Goal: Task Accomplishment & Management: Manage account settings

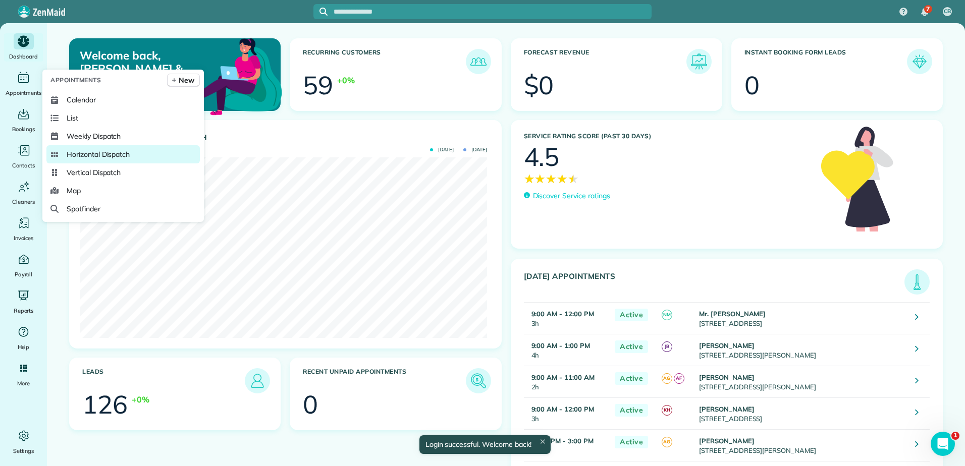
click at [67, 155] on span "Horizontal Dispatch" at bounding box center [98, 154] width 63 height 10
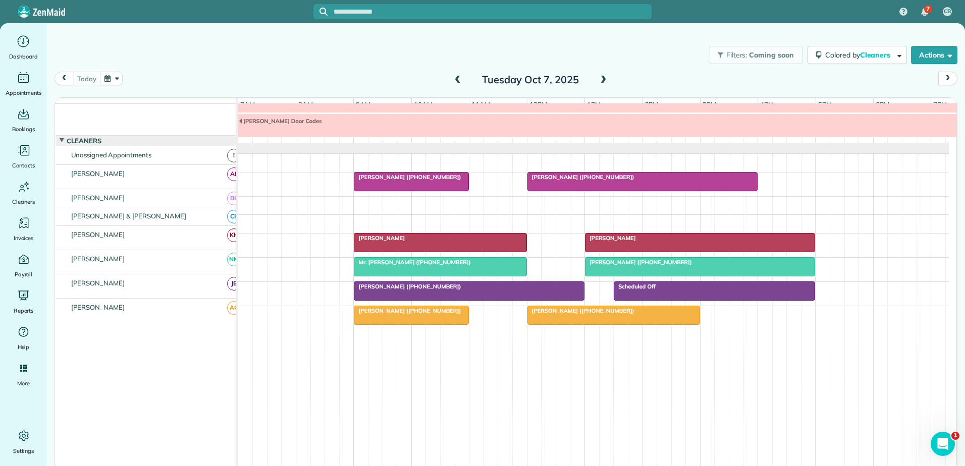
click at [458, 79] on span at bounding box center [457, 80] width 11 height 9
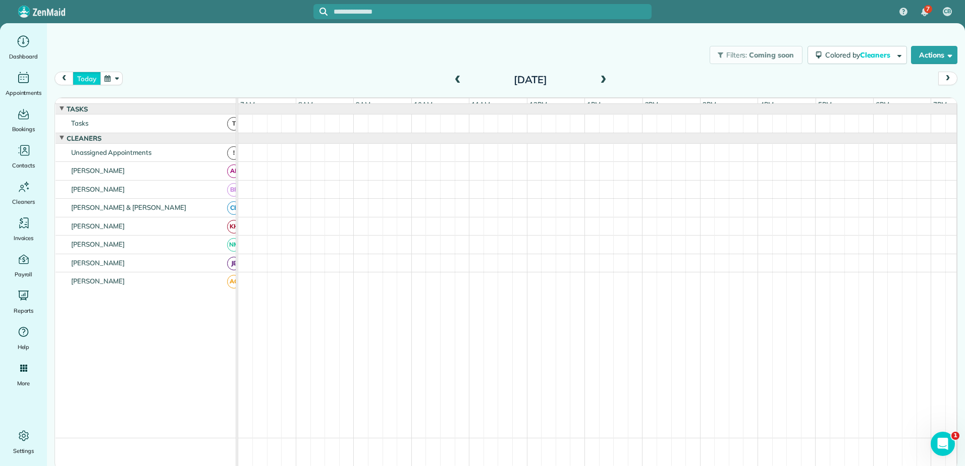
click at [90, 79] on button "today" at bounding box center [87, 79] width 28 height 14
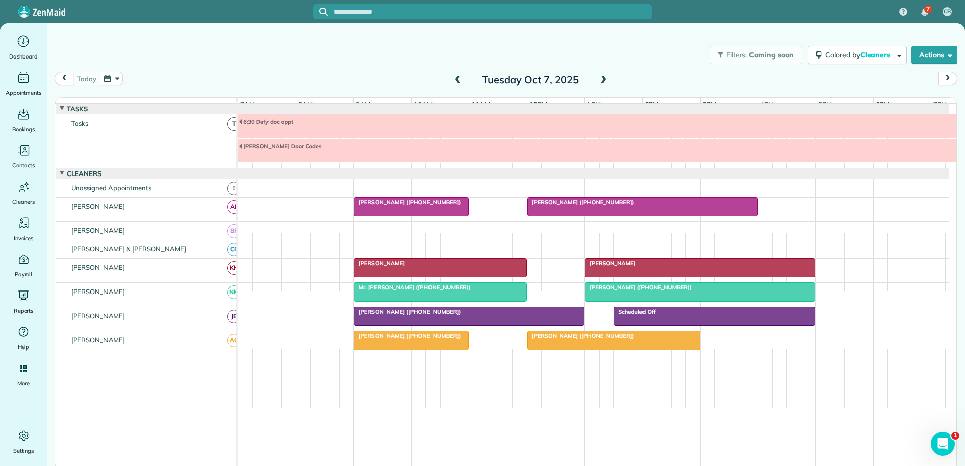
scroll to position [33, 0]
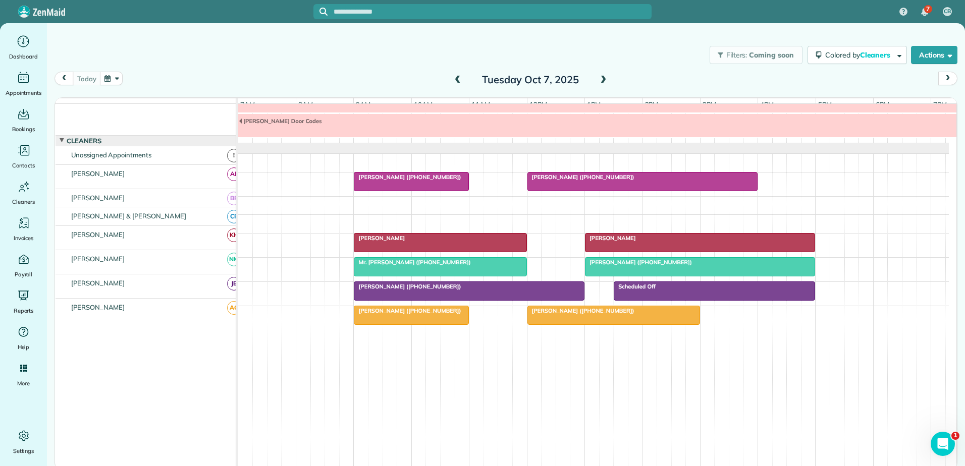
click at [458, 74] on span at bounding box center [457, 80] width 11 height 15
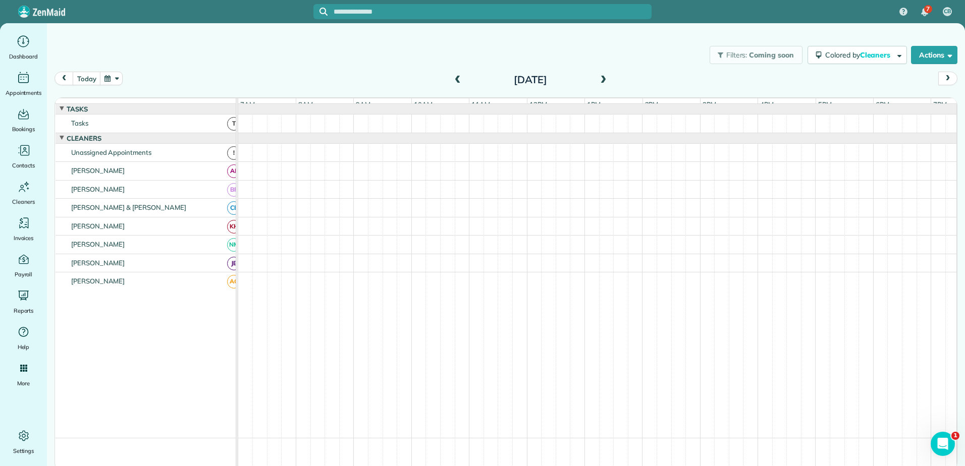
scroll to position [8, 0]
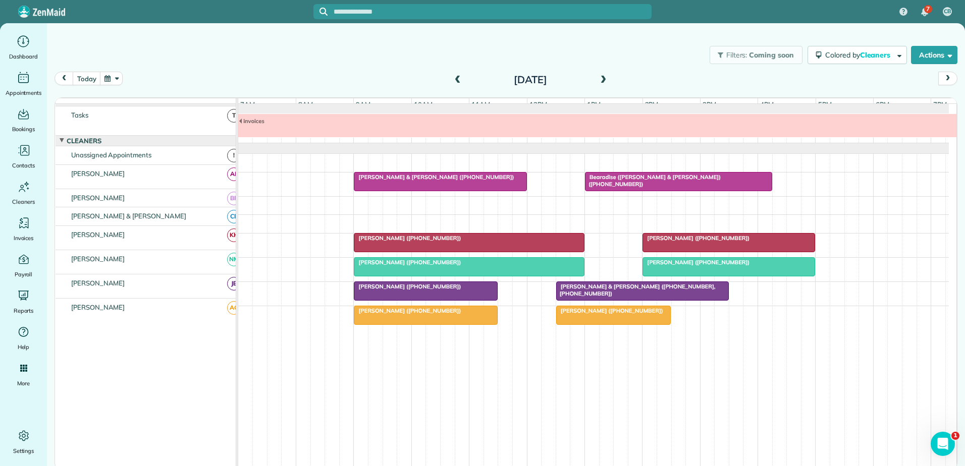
click at [604, 79] on span at bounding box center [603, 80] width 11 height 9
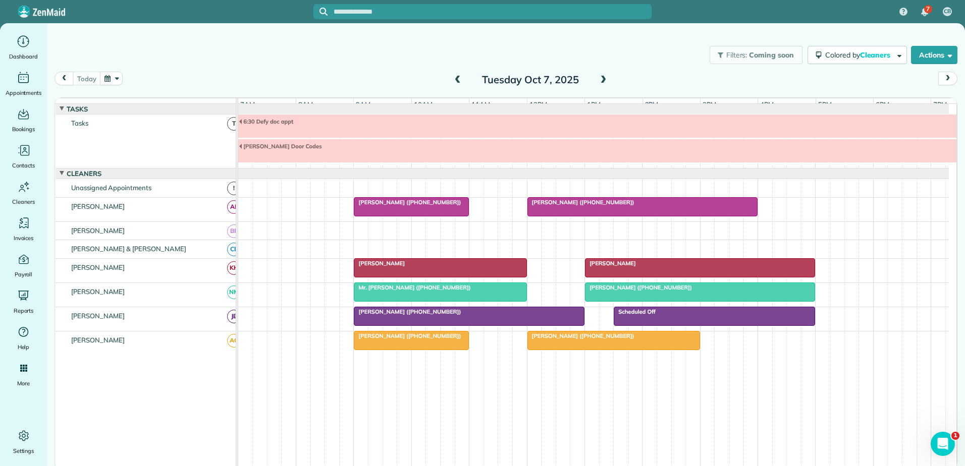
scroll to position [33, 0]
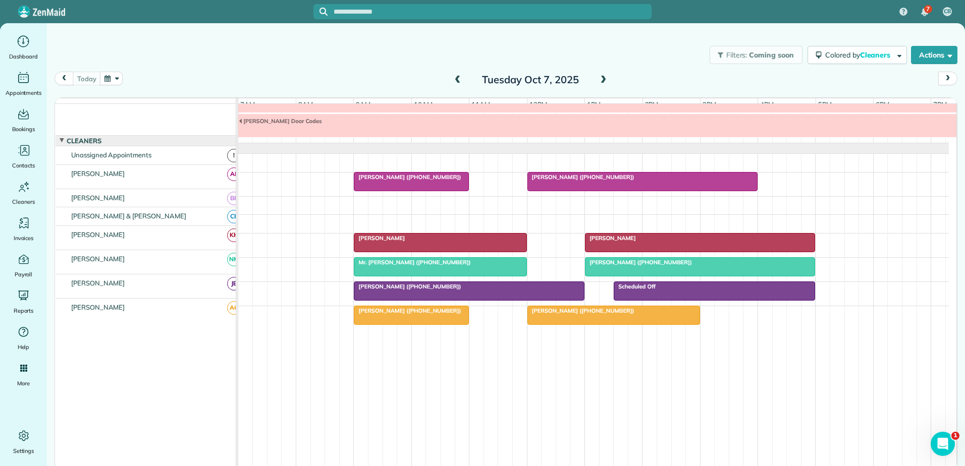
click at [601, 77] on span at bounding box center [603, 80] width 11 height 9
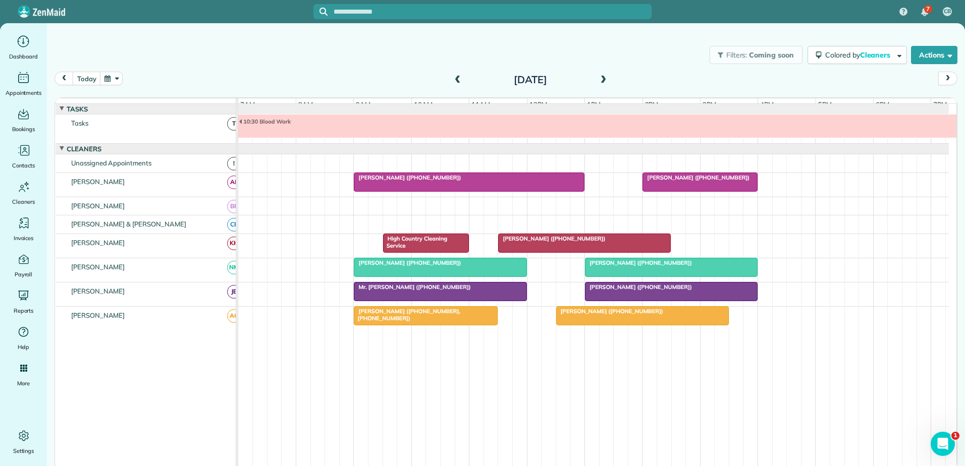
scroll to position [8, 0]
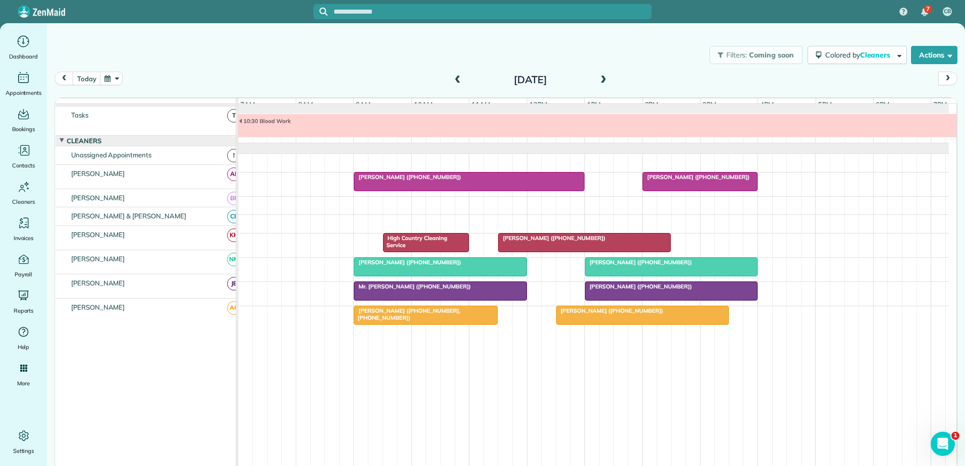
click at [606, 76] on span at bounding box center [603, 80] width 11 height 9
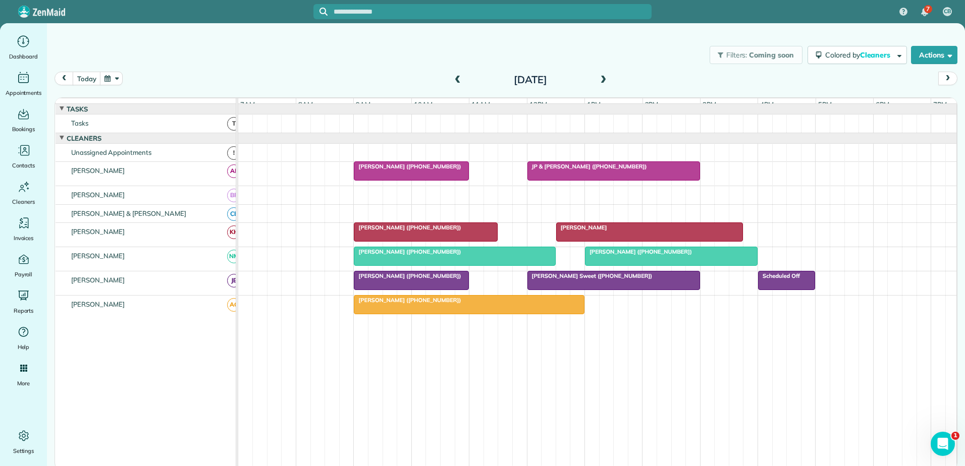
click at [604, 77] on span at bounding box center [603, 80] width 11 height 9
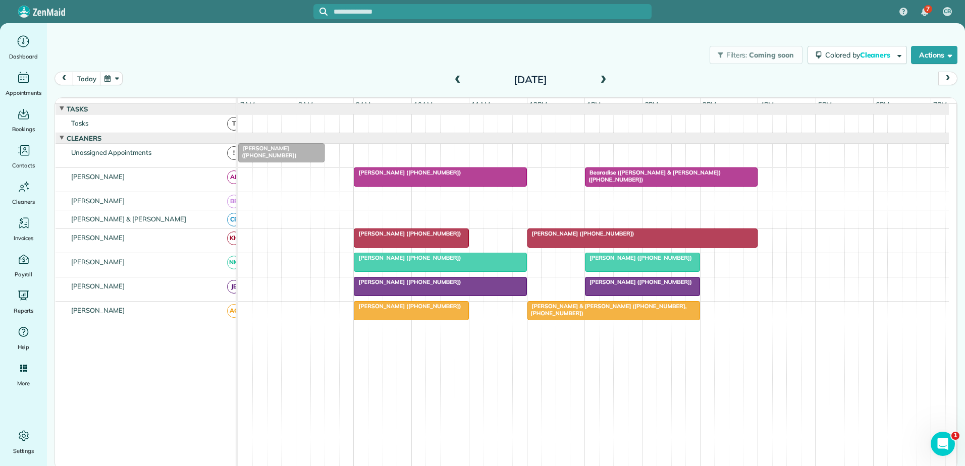
click at [457, 77] on span at bounding box center [457, 80] width 11 height 9
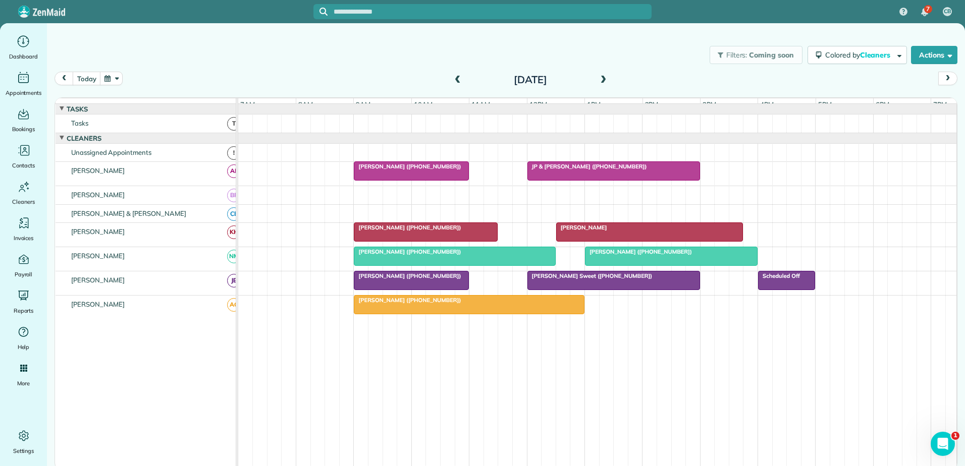
click at [457, 77] on span at bounding box center [457, 80] width 11 height 9
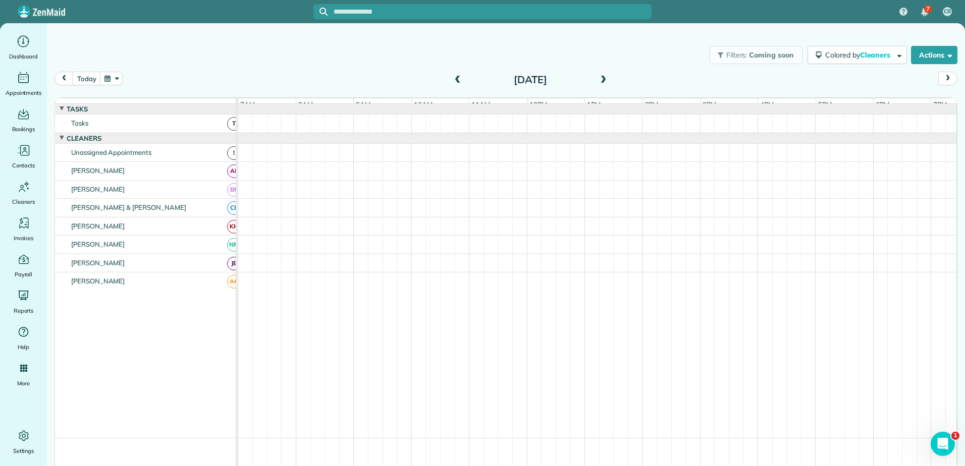
click at [457, 77] on span at bounding box center [457, 80] width 11 height 9
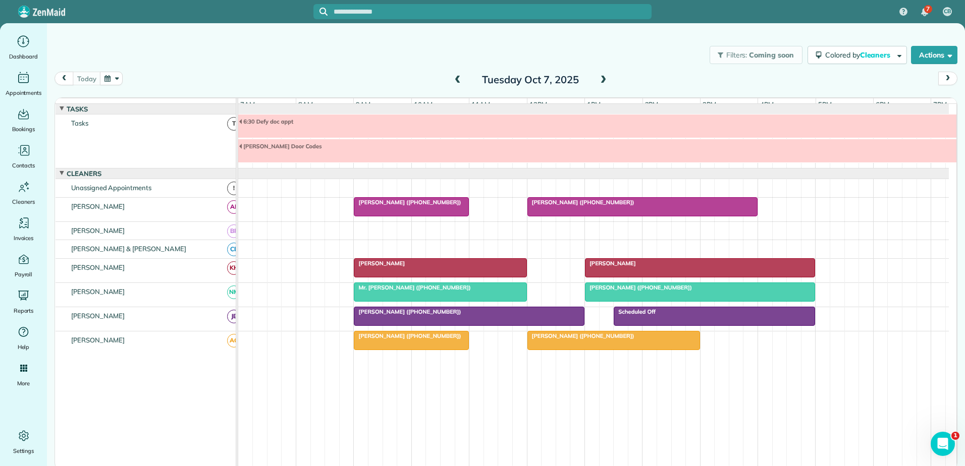
scroll to position [33, 0]
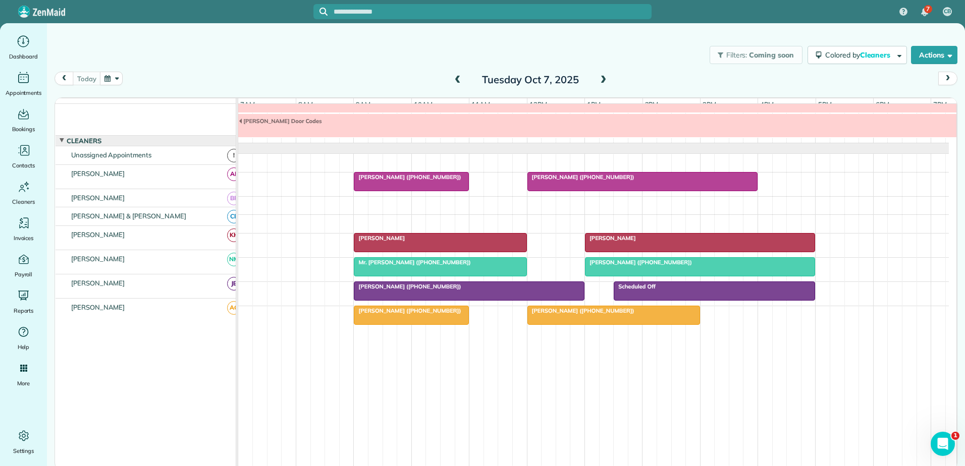
click at [457, 77] on span at bounding box center [457, 80] width 11 height 9
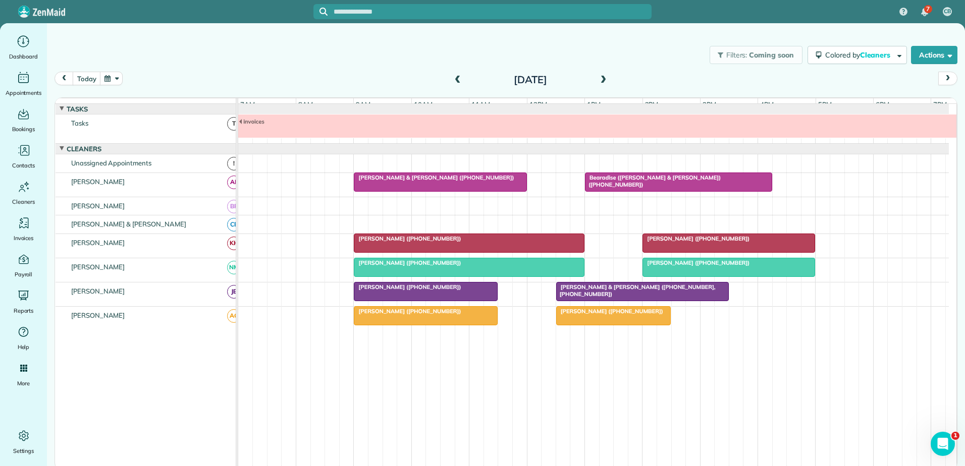
scroll to position [8, 0]
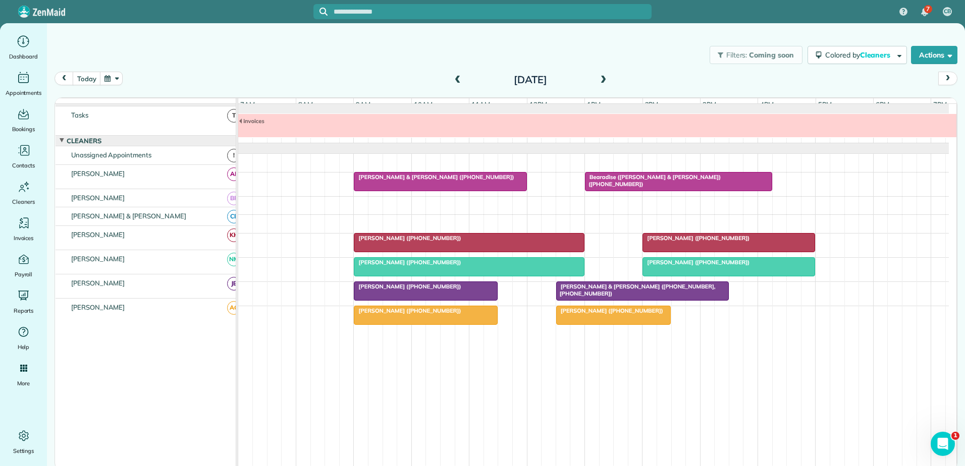
click at [602, 78] on span at bounding box center [603, 80] width 11 height 9
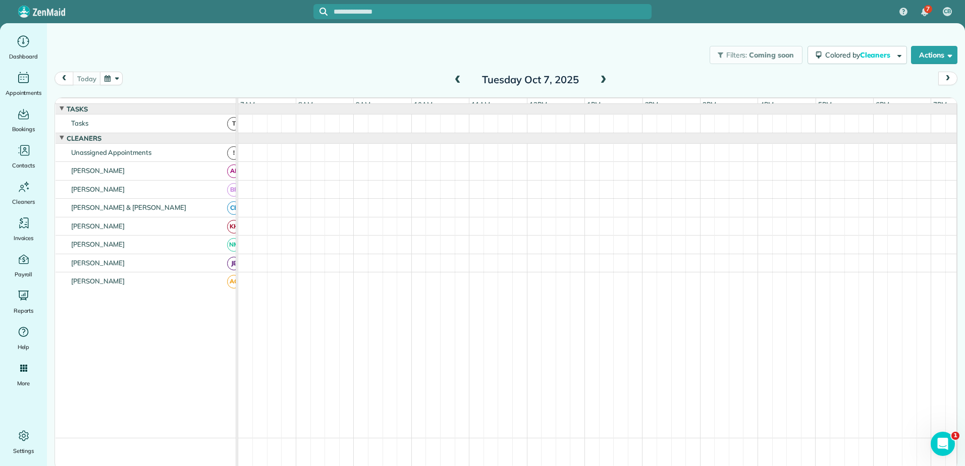
scroll to position [0, 0]
click at [602, 78] on span at bounding box center [603, 80] width 11 height 9
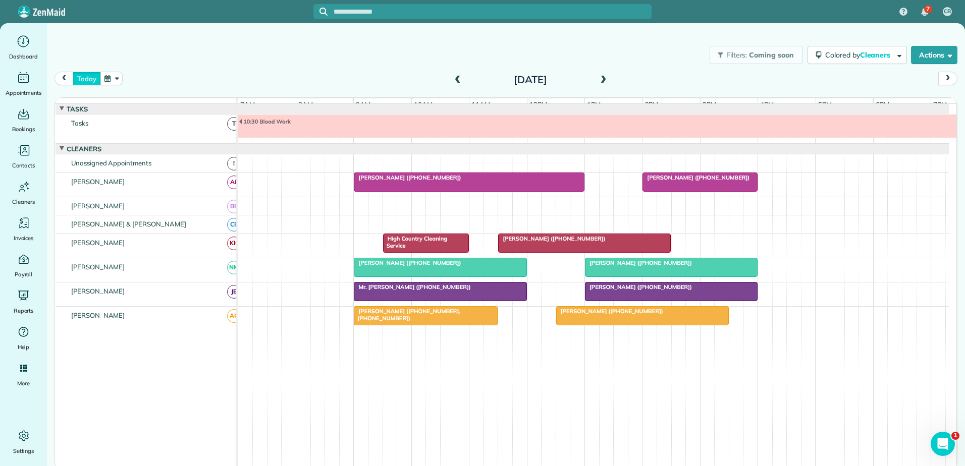
click at [82, 79] on button "today" at bounding box center [87, 79] width 28 height 14
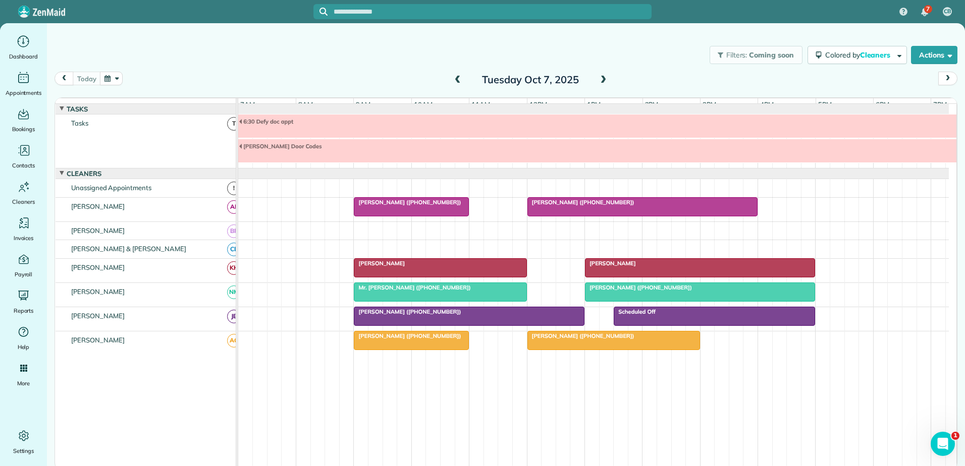
scroll to position [33, 0]
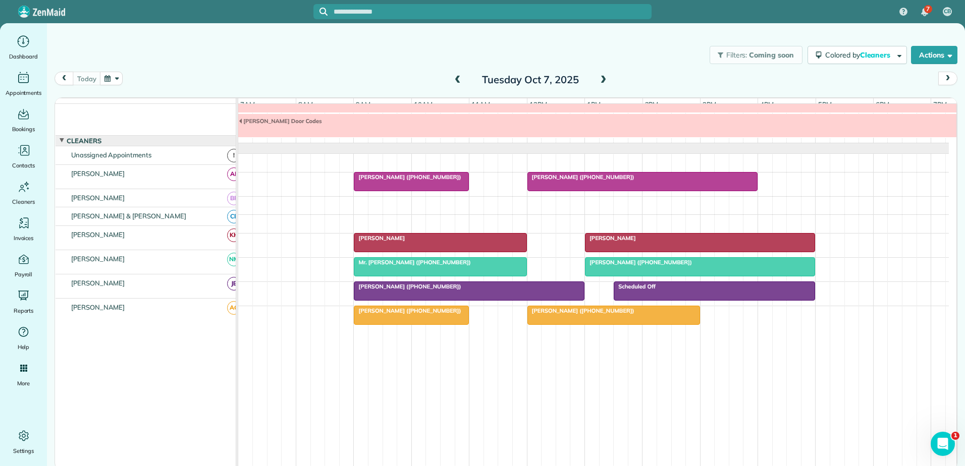
click at [455, 79] on span at bounding box center [457, 80] width 11 height 9
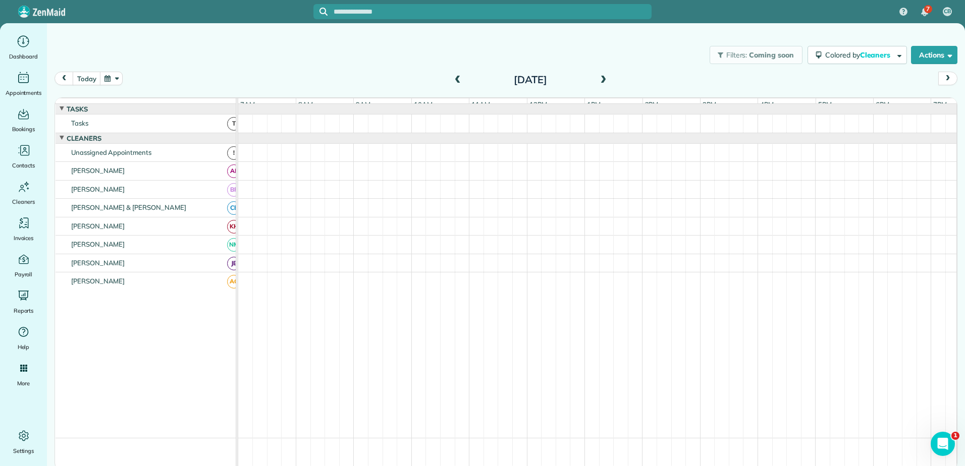
scroll to position [8, 0]
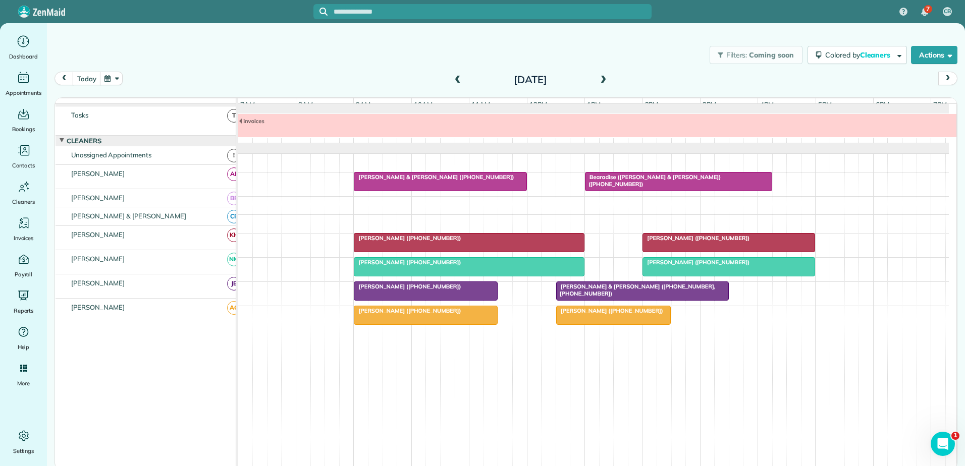
click at [409, 317] on div at bounding box center [425, 315] width 143 height 18
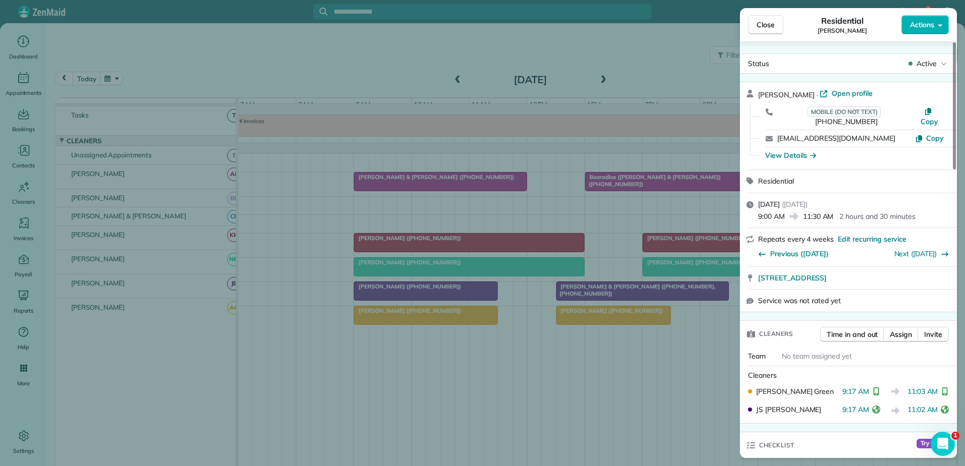
click at [382, 321] on div "Close Residential Marke Baker Actions Status Active Marke Baker · Open profile …" at bounding box center [482, 233] width 965 height 466
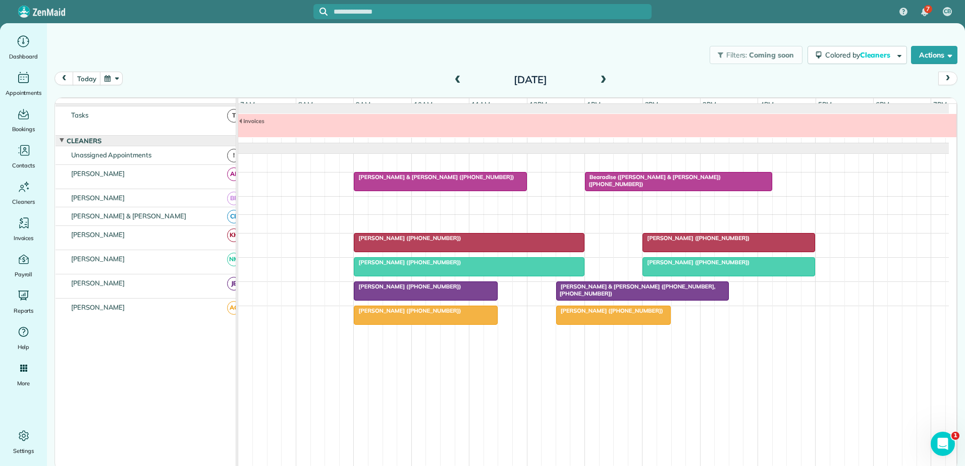
click at [382, 321] on div at bounding box center [425, 315] width 143 height 18
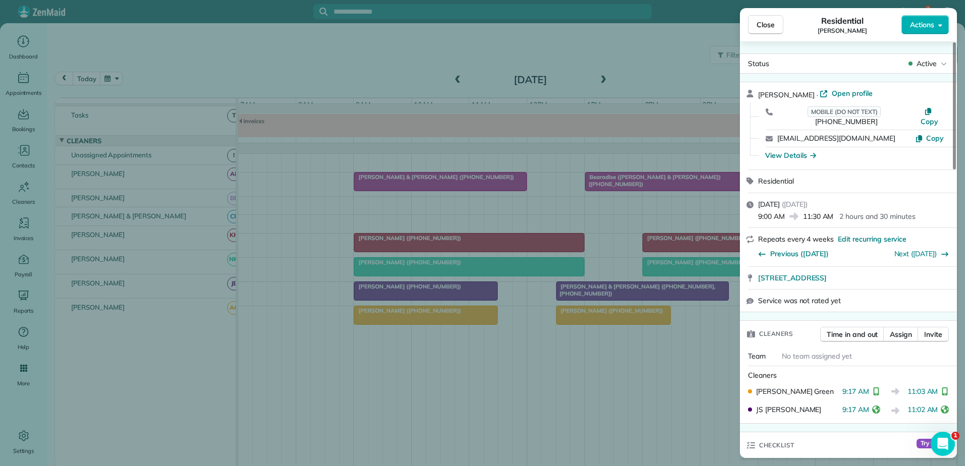
click at [382, 321] on div "Close Residential [PERSON_NAME] Actions Status Active [PERSON_NAME] · Open prof…" at bounding box center [482, 233] width 965 height 466
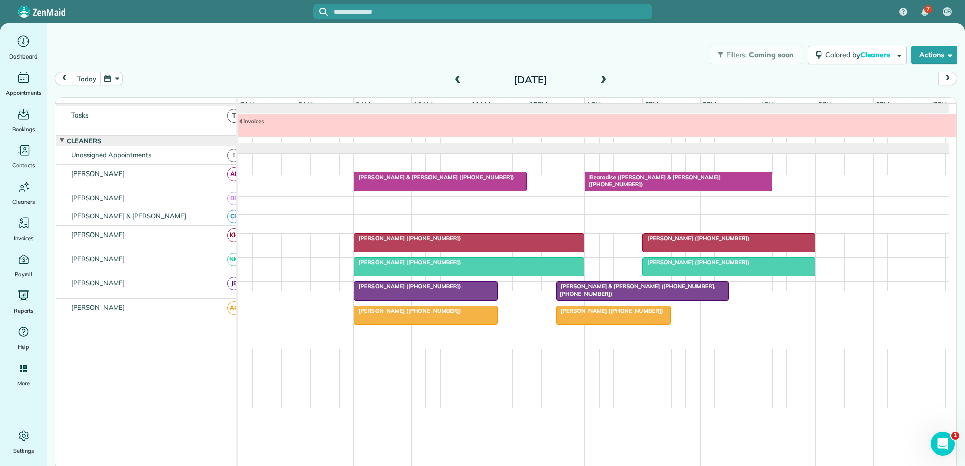
click at [82, 79] on button "today" at bounding box center [87, 79] width 28 height 14
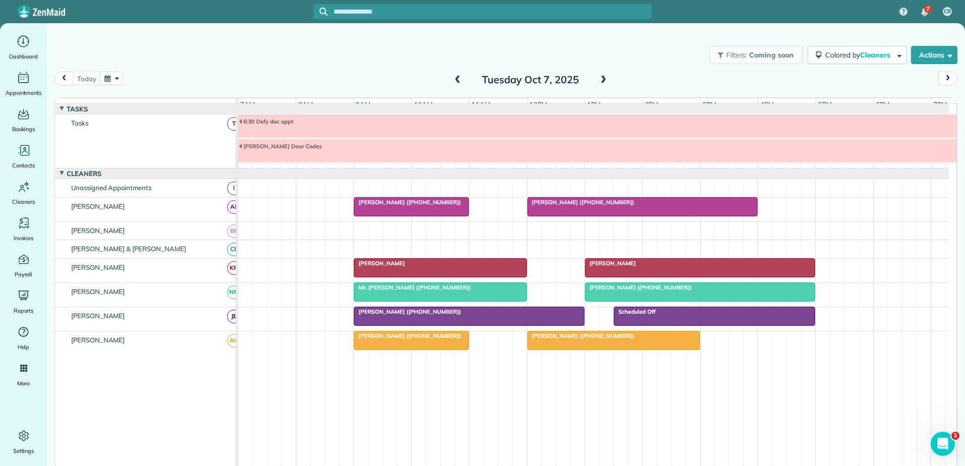
scroll to position [33, 0]
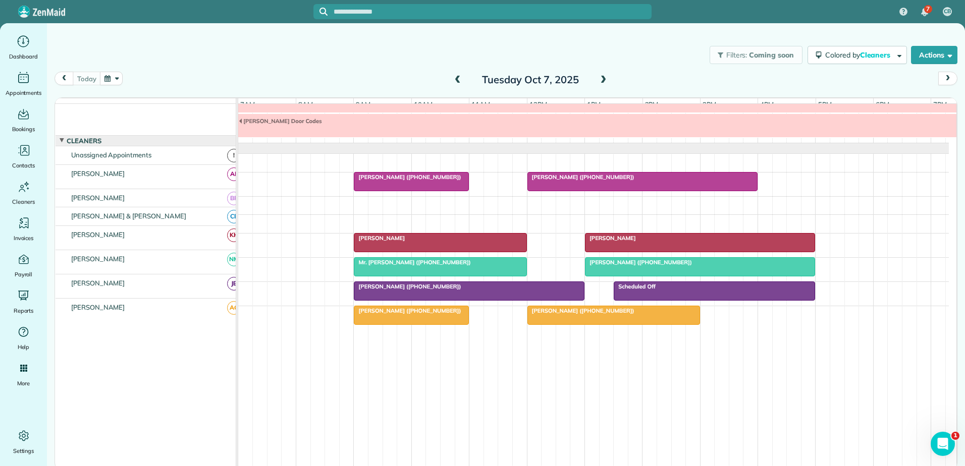
click at [382, 315] on div at bounding box center [411, 315] width 114 height 18
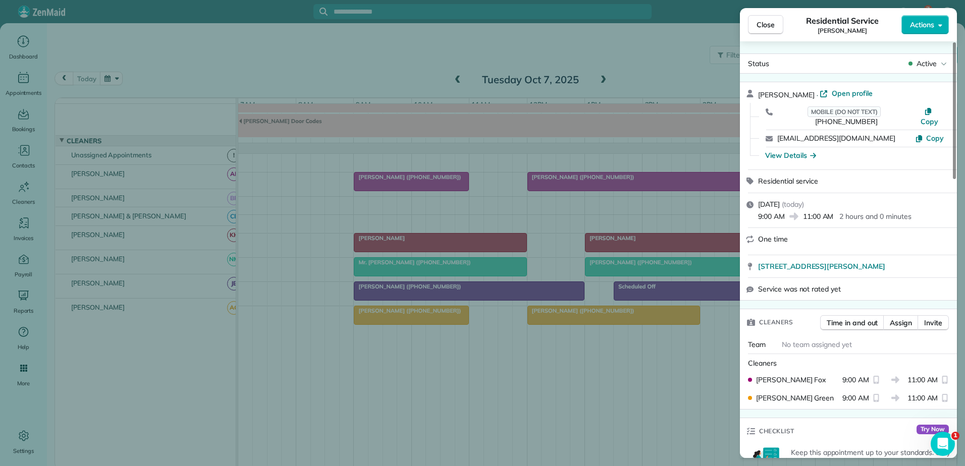
click at [389, 310] on div "Close Residential Service [PERSON_NAME] Actions Status Active [PERSON_NAME] · O…" at bounding box center [482, 233] width 965 height 466
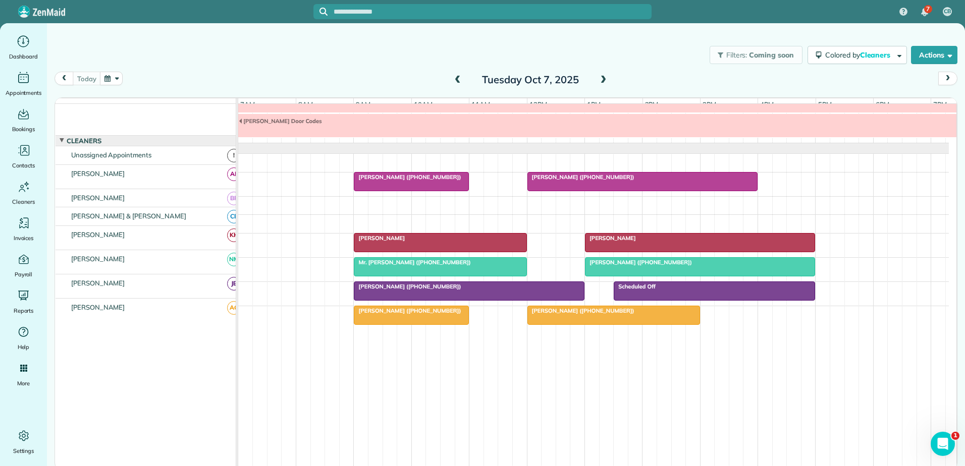
drag, startPoint x: 607, startPoint y: 83, endPoint x: 599, endPoint y: 76, distance: 10.7
click at [606, 83] on span at bounding box center [603, 80] width 11 height 9
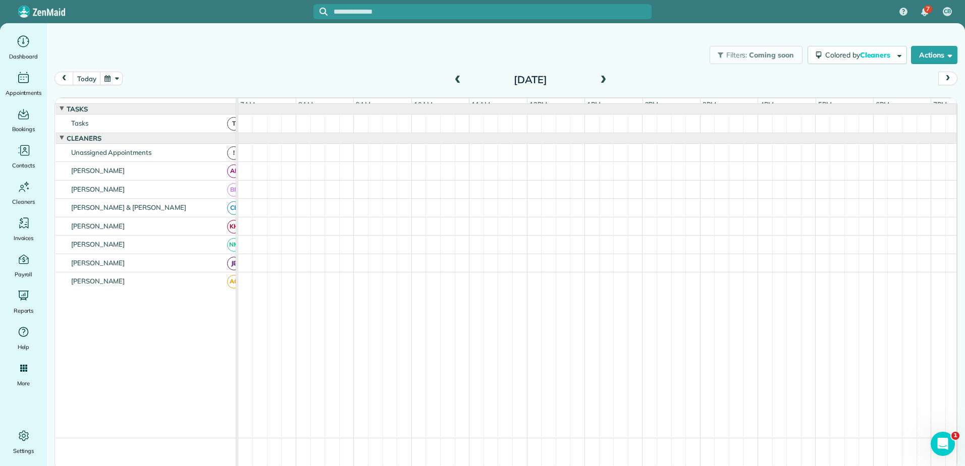
scroll to position [8, 0]
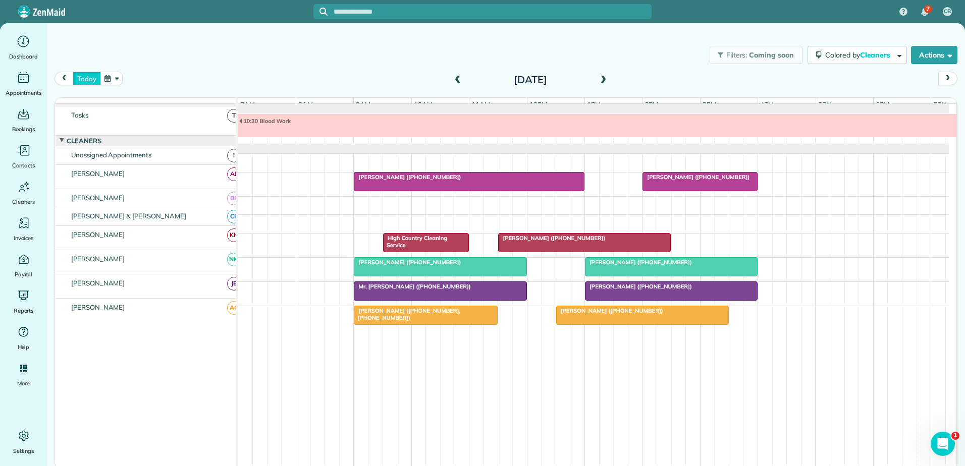
click at [83, 79] on button "today" at bounding box center [87, 79] width 28 height 14
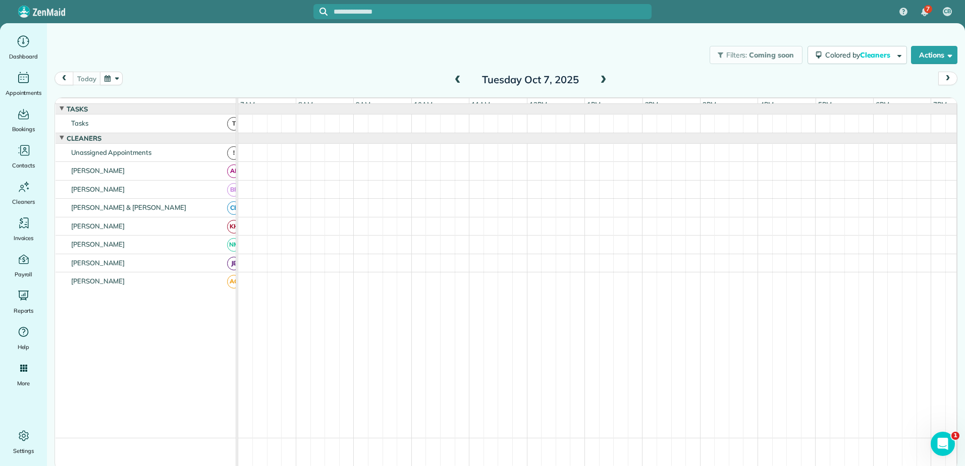
scroll to position [33, 0]
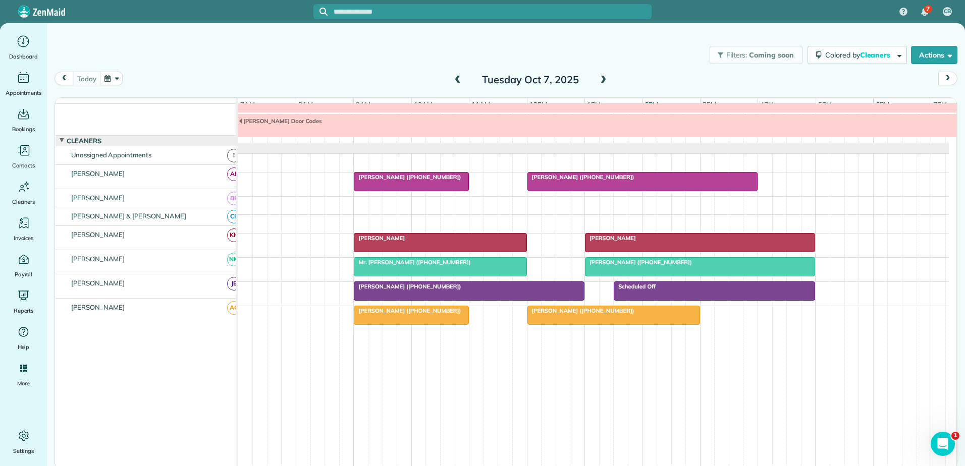
click at [404, 179] on span "[PERSON_NAME] ([PHONE_NUMBER])" at bounding box center [407, 177] width 108 height 7
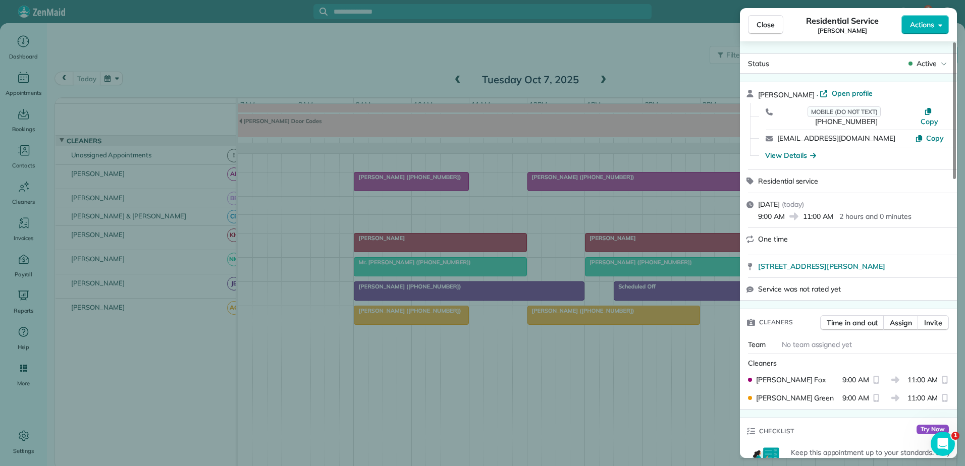
click at [404, 179] on div "Close Residential Service [PERSON_NAME] Actions Status Active [PERSON_NAME] · O…" at bounding box center [482, 233] width 965 height 466
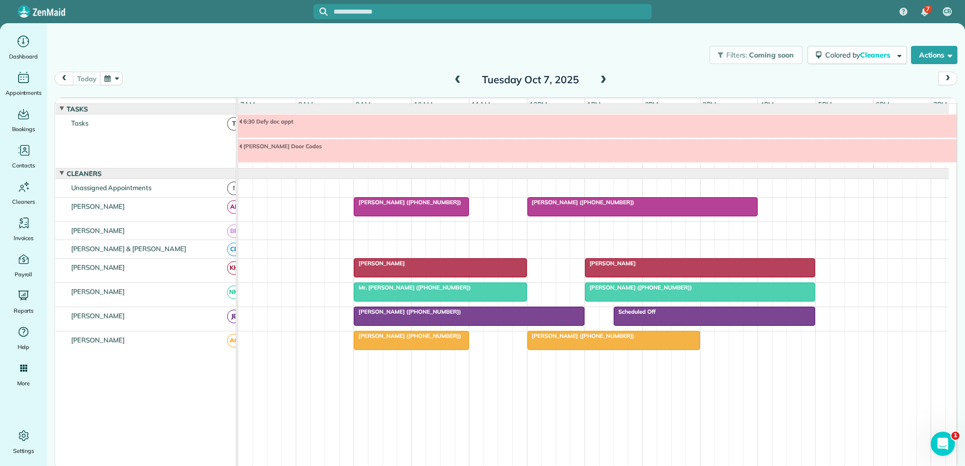
click at [453, 80] on span at bounding box center [457, 80] width 11 height 9
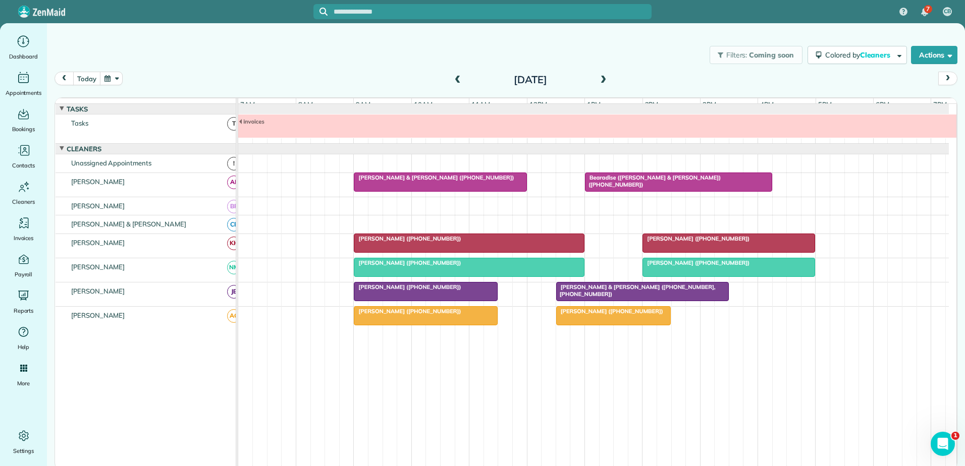
click at [60, 80] on button "prev" at bounding box center [64, 79] width 19 height 14
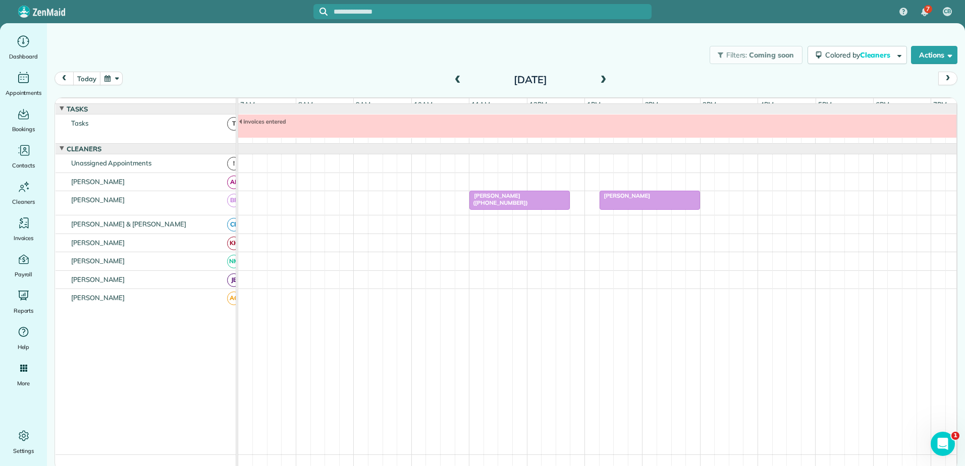
scroll to position [8, 0]
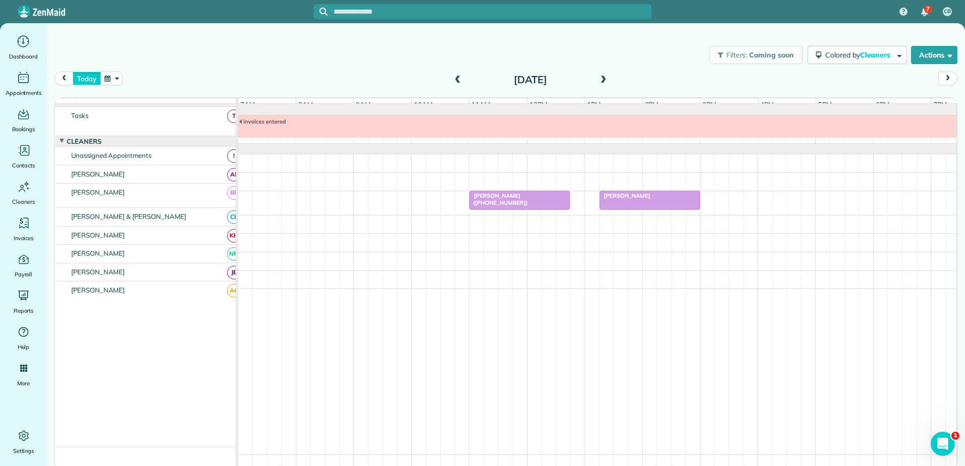
click at [86, 78] on button "today" at bounding box center [87, 79] width 28 height 14
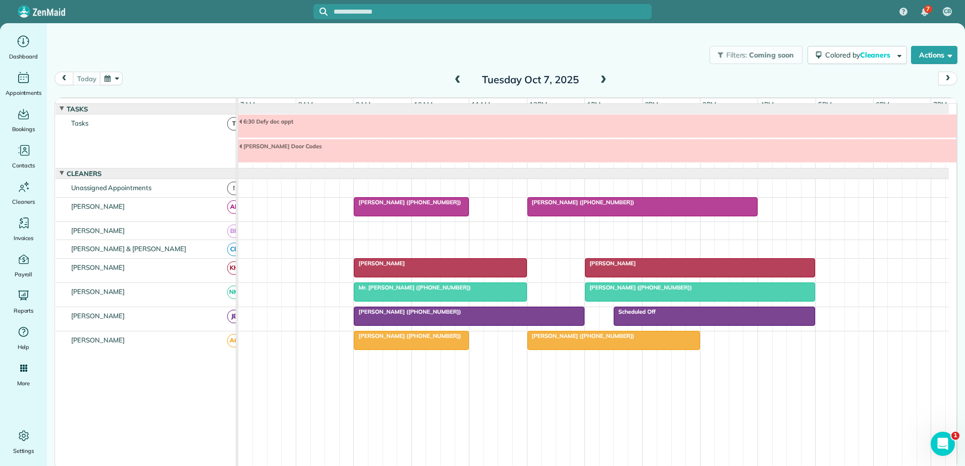
scroll to position [33, 0]
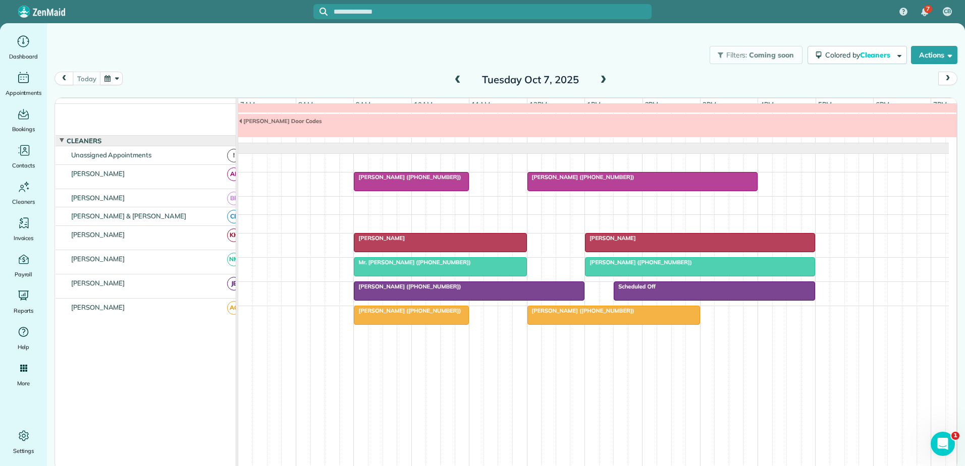
click at [412, 317] on div at bounding box center [411, 315] width 114 height 18
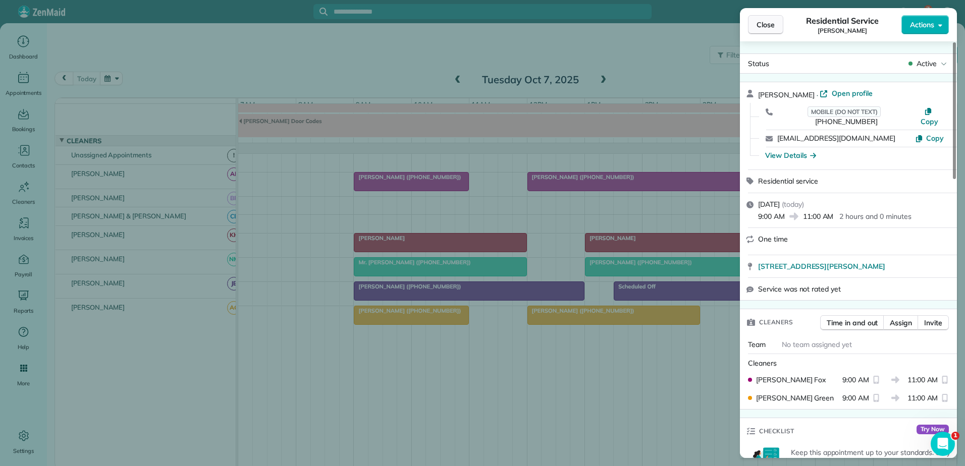
click at [776, 29] on button "Close" at bounding box center [765, 24] width 35 height 19
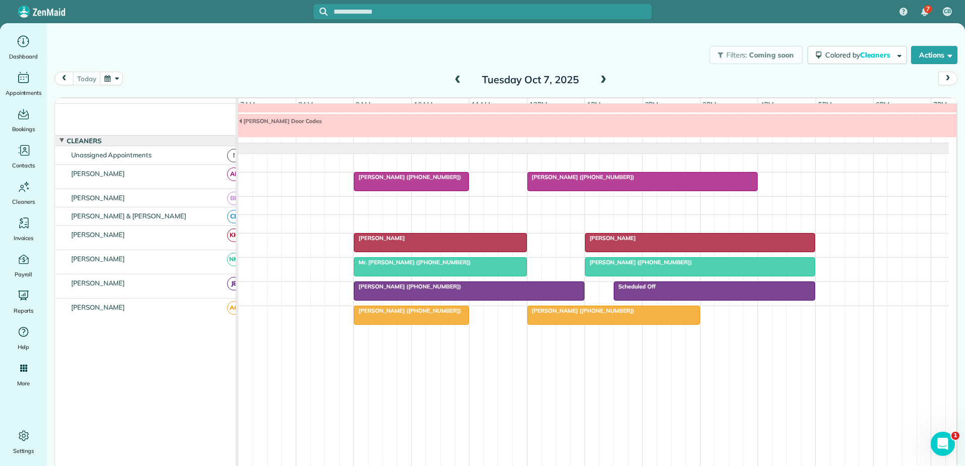
click at [401, 318] on div at bounding box center [411, 315] width 114 height 18
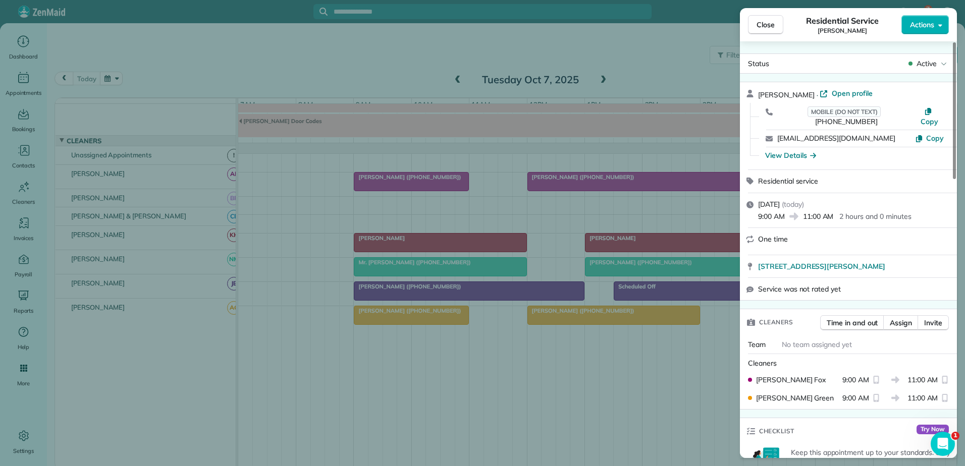
click at [401, 318] on div "Close Residential Service [PERSON_NAME] Actions Status Active [PERSON_NAME] · O…" at bounding box center [482, 233] width 965 height 466
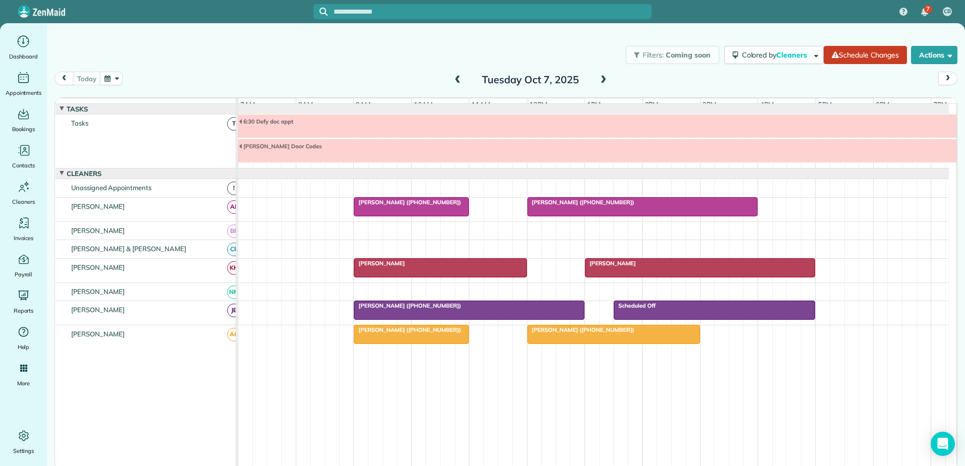
click at [398, 334] on div "[PERSON_NAME] ([PHONE_NUMBER])" at bounding box center [411, 330] width 109 height 7
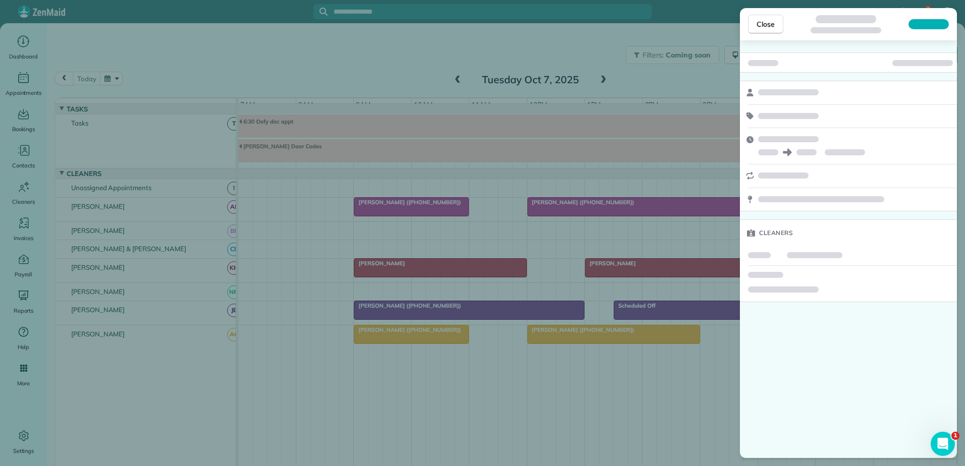
click at [397, 321] on div "Close Cleaners" at bounding box center [482, 233] width 965 height 466
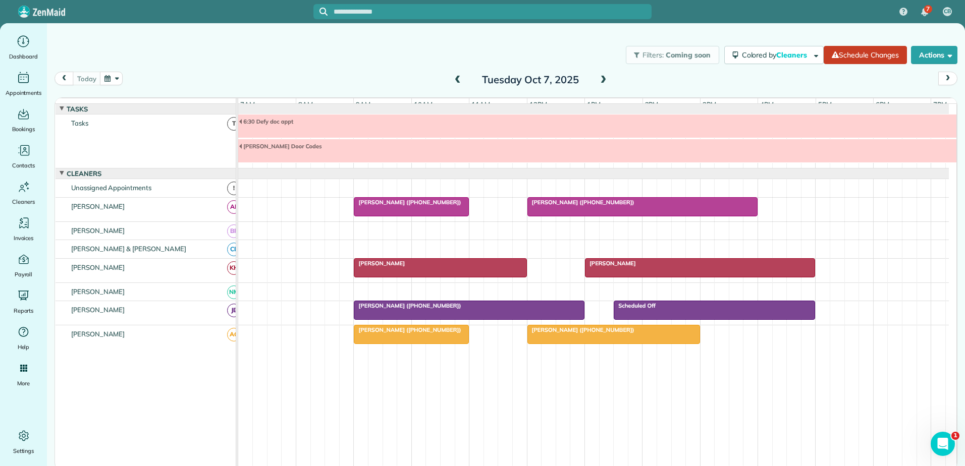
click at [397, 320] on div at bounding box center [469, 310] width 230 height 18
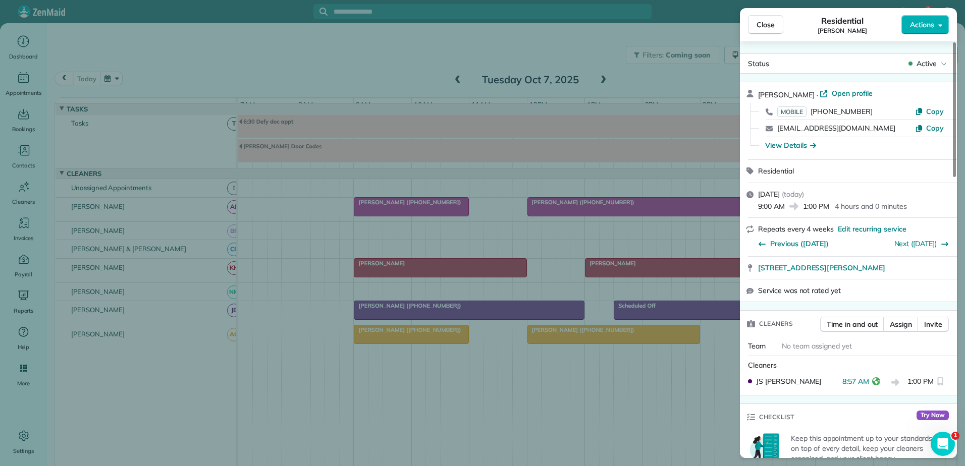
click at [397, 320] on div "Close Residential Jullianne Spradlin Actions Status Active Jullianne Spradlin ·…" at bounding box center [482, 233] width 965 height 466
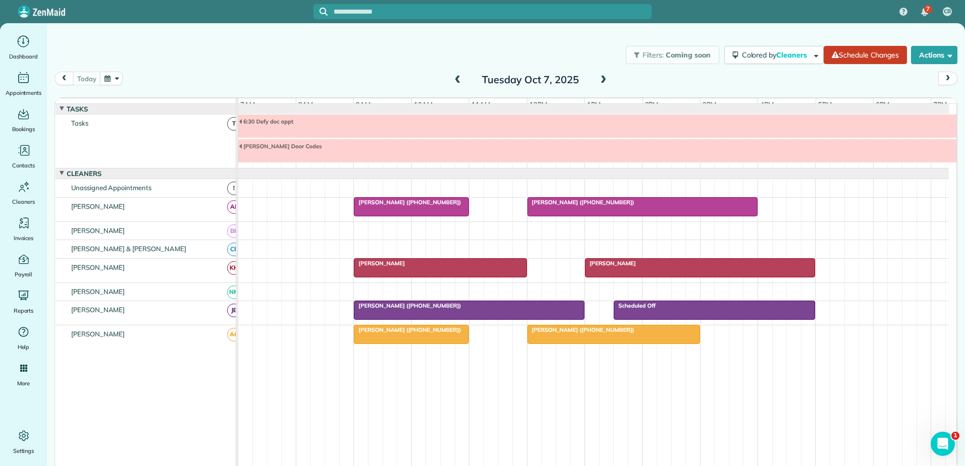
click at [401, 277] on div at bounding box center [440, 268] width 172 height 18
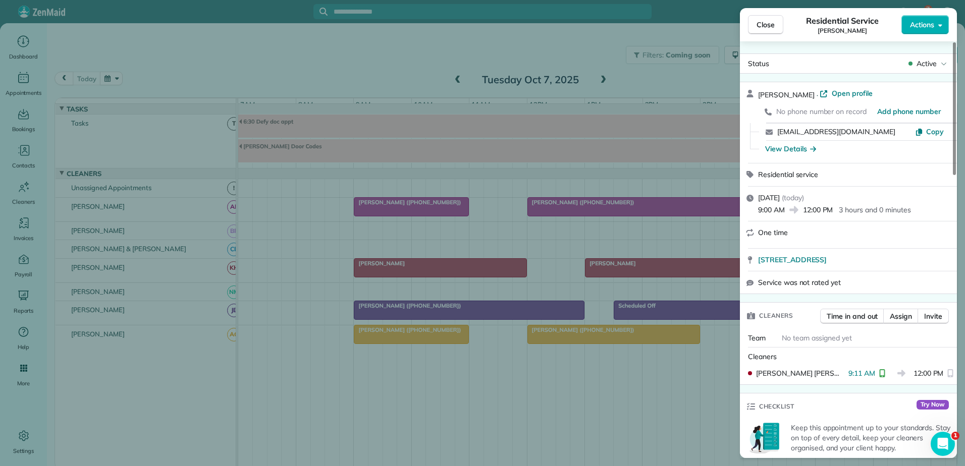
click at [401, 279] on div "Close Residential Service Sheryl Orsello Actions Status Active Sheryl Orsello ·…" at bounding box center [482, 233] width 965 height 466
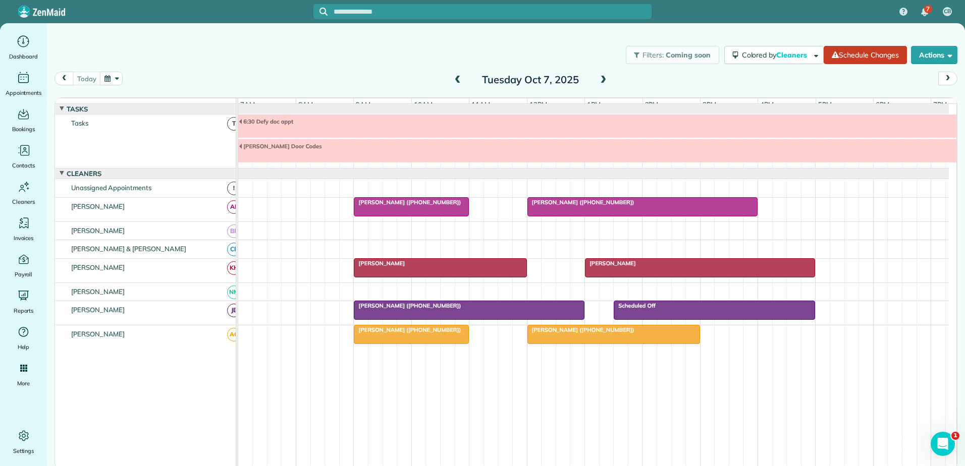
click at [410, 216] on div at bounding box center [411, 207] width 114 height 18
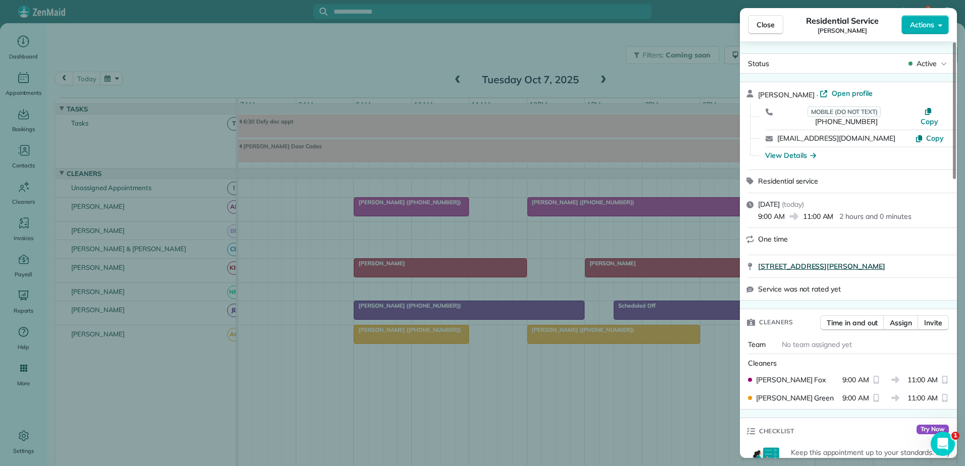
click at [799, 261] on span "[STREET_ADDRESS][PERSON_NAME]" at bounding box center [821, 266] width 127 height 10
click at [571, 23] on div "Close Residential Service Jill Smith Actions Status Active Jill Smith · Open pr…" at bounding box center [482, 233] width 965 height 466
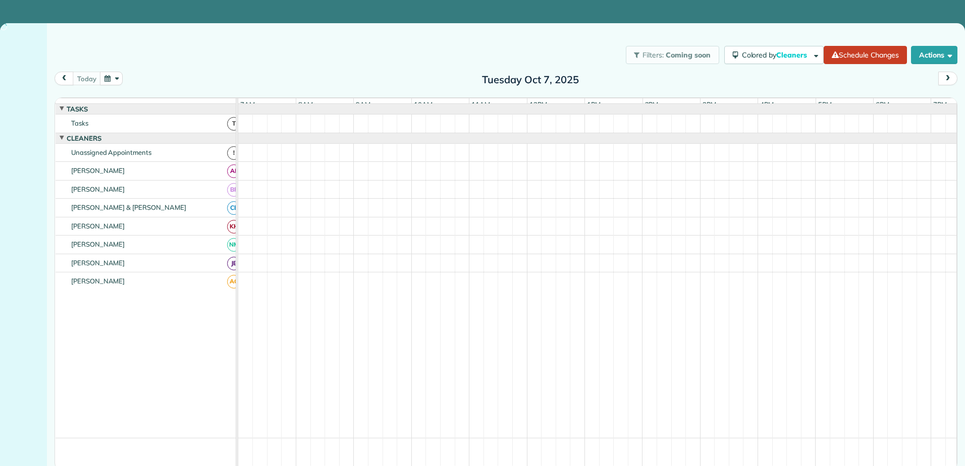
scroll to position [27, 0]
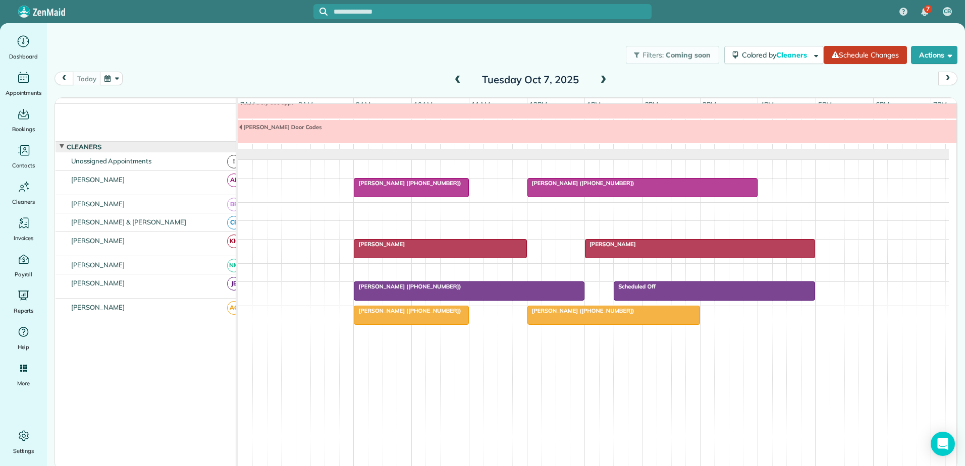
click at [406, 322] on div at bounding box center [411, 315] width 114 height 18
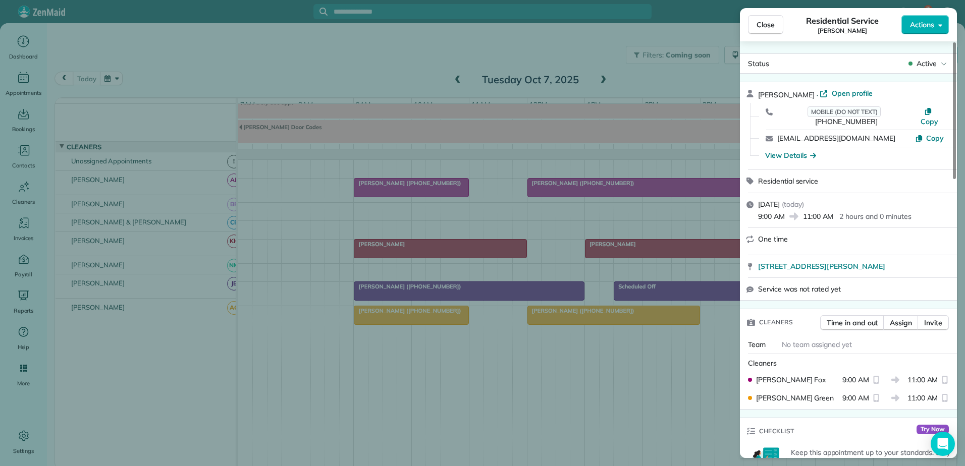
click at [404, 317] on div "Close Residential Service [PERSON_NAME] Actions Status Active [PERSON_NAME] · O…" at bounding box center [482, 233] width 965 height 466
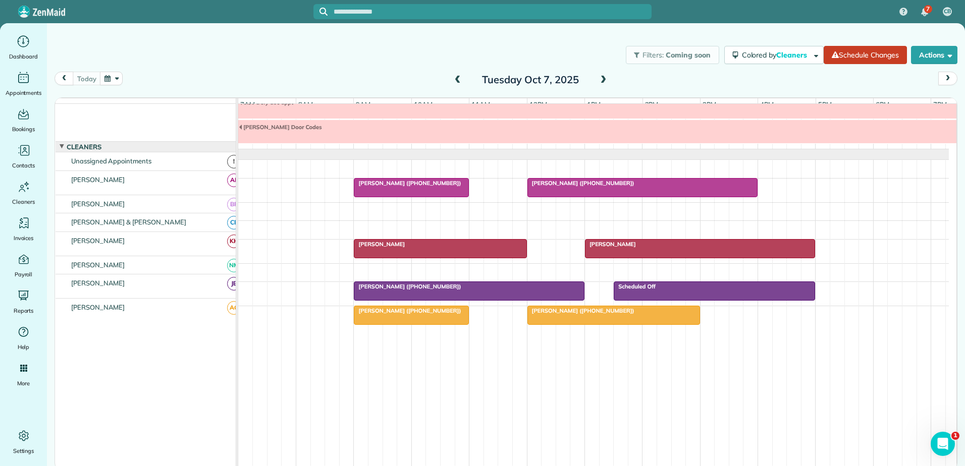
click at [437, 313] on div "[PERSON_NAME] ([PHONE_NUMBER])" at bounding box center [411, 310] width 109 height 7
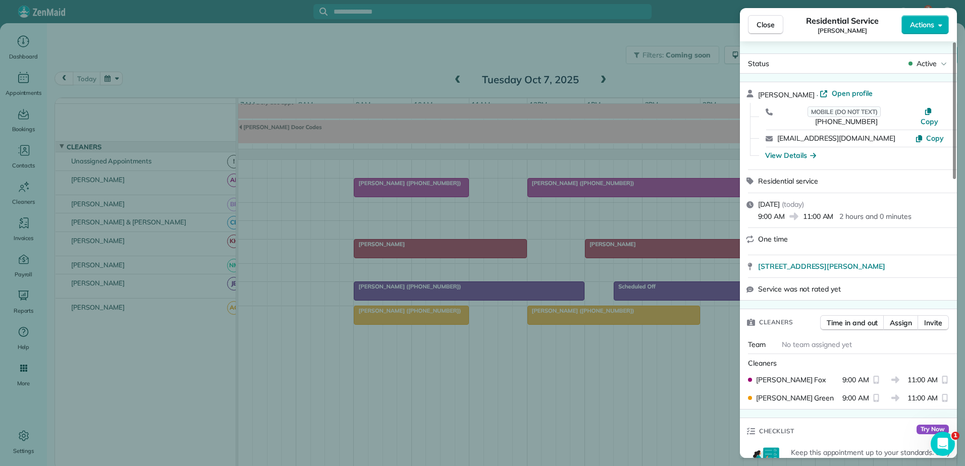
click at [436, 312] on div "Close Residential Service [PERSON_NAME] Actions Status Active [PERSON_NAME] · O…" at bounding box center [482, 233] width 965 height 466
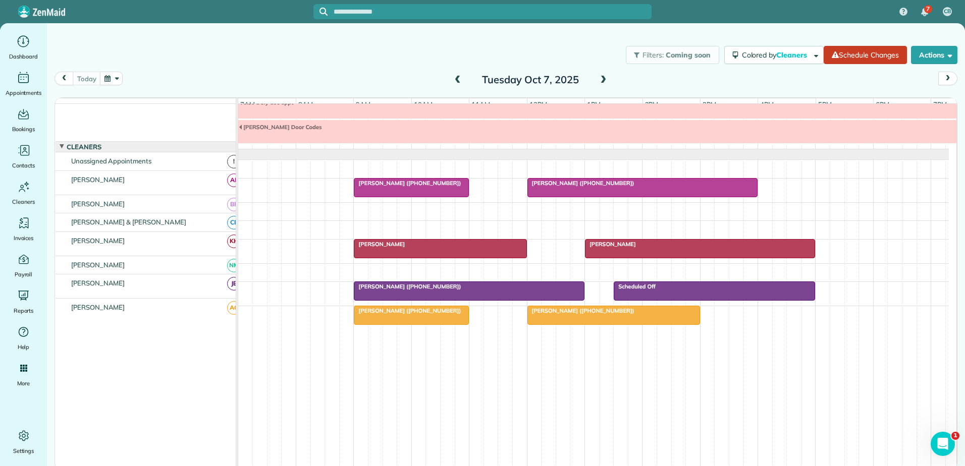
click at [606, 80] on span at bounding box center [603, 80] width 11 height 9
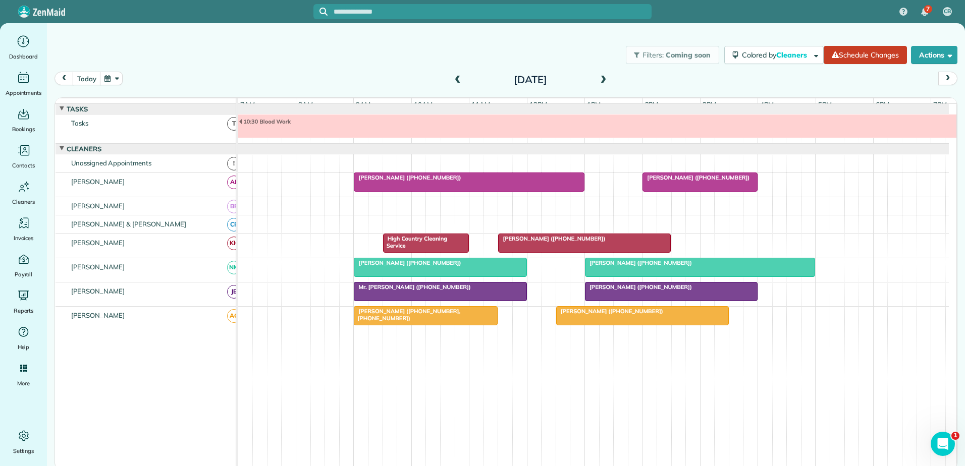
scroll to position [8, 0]
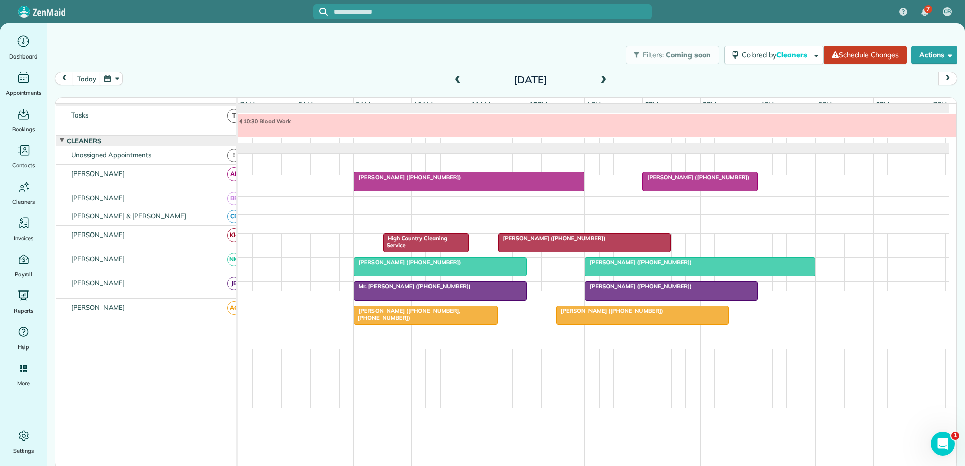
click at [415, 245] on div "High Country Cleaning Service" at bounding box center [426, 242] width 80 height 15
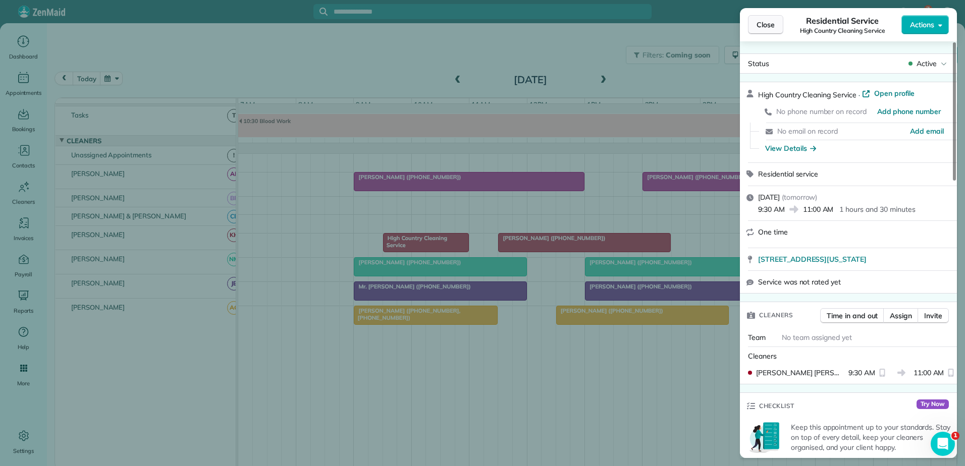
click at [767, 27] on span "Close" at bounding box center [766, 25] width 18 height 10
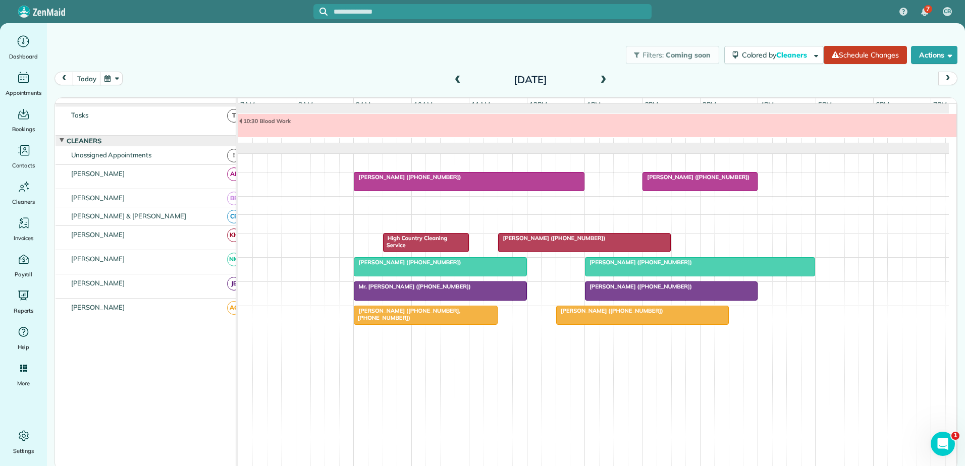
click at [603, 79] on span at bounding box center [603, 80] width 11 height 9
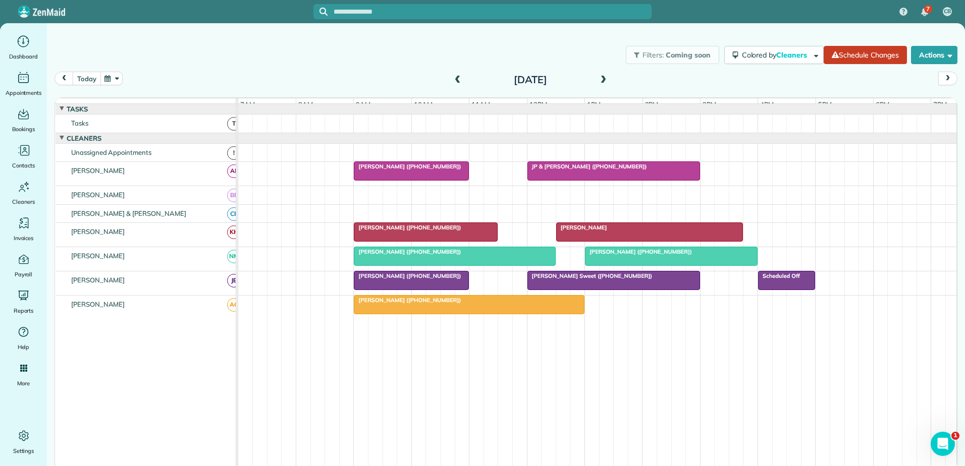
click at [92, 82] on button "today" at bounding box center [87, 79] width 28 height 14
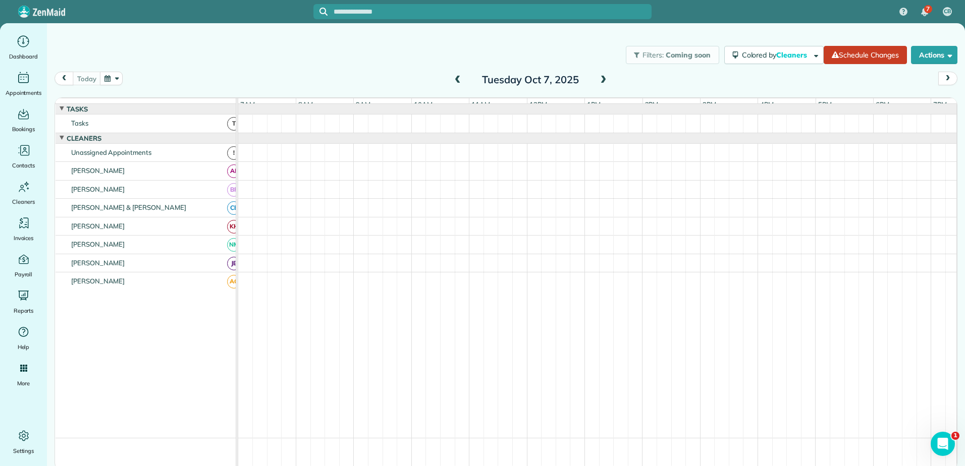
scroll to position [27, 0]
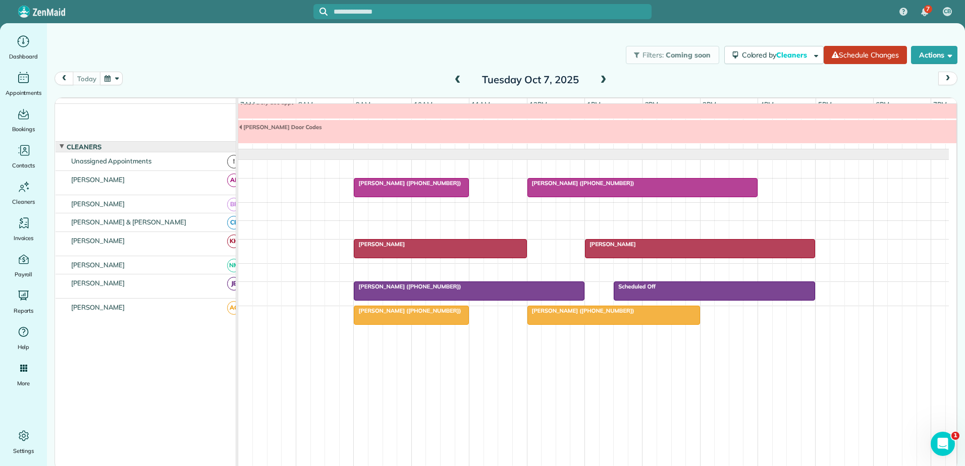
click at [456, 76] on span at bounding box center [457, 80] width 11 height 9
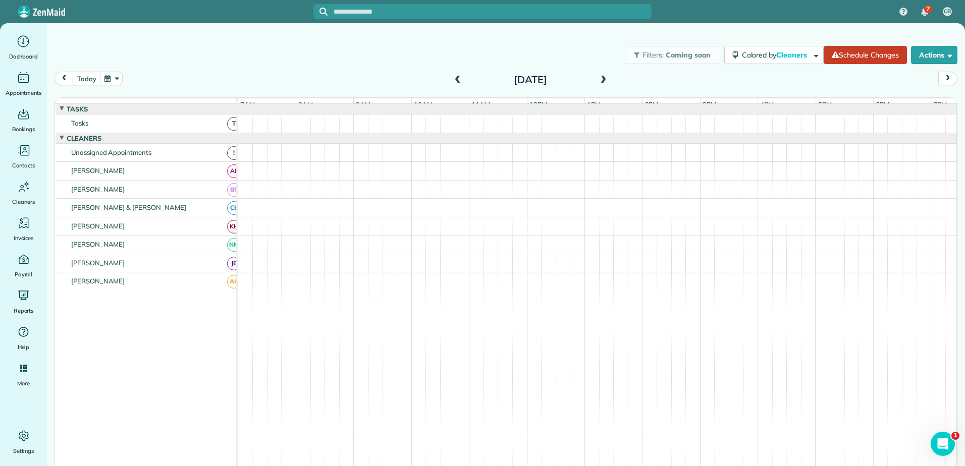
scroll to position [8, 0]
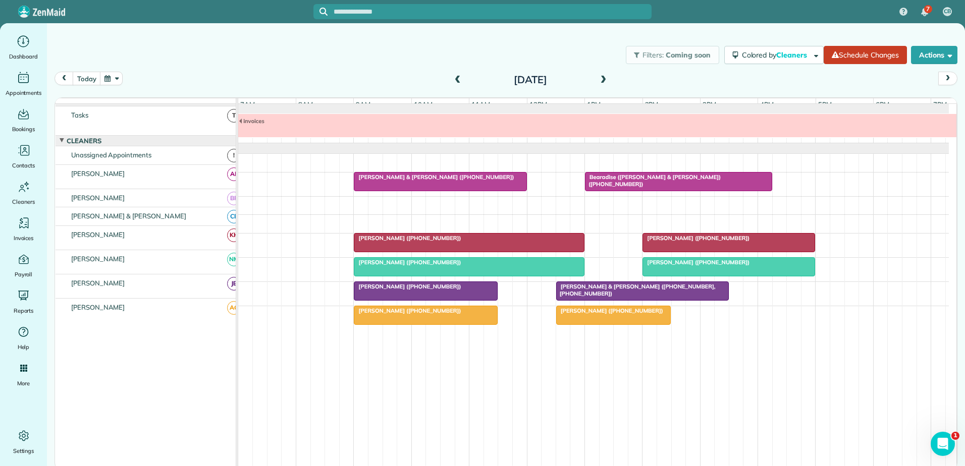
click at [490, 244] on div at bounding box center [469, 243] width 230 height 18
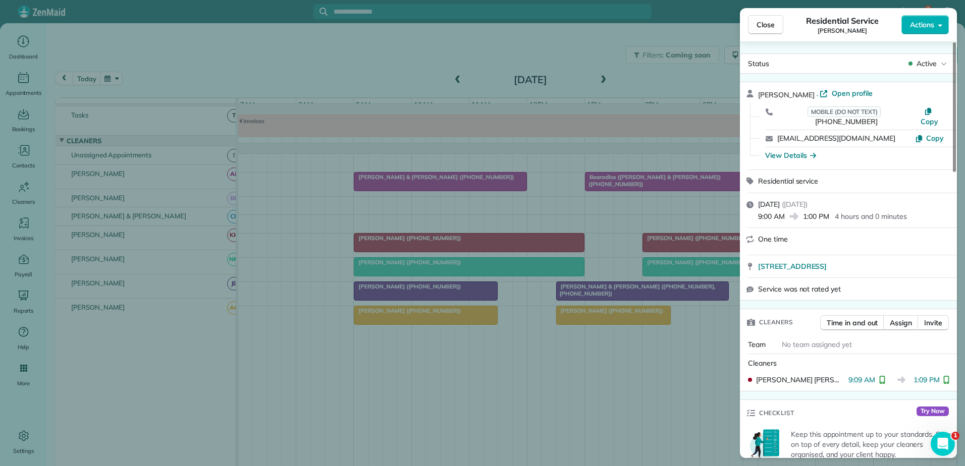
click at [490, 244] on div "Close Residential Service [PERSON_NAME] Actions Status Active [PERSON_NAME] · O…" at bounding box center [482, 233] width 965 height 466
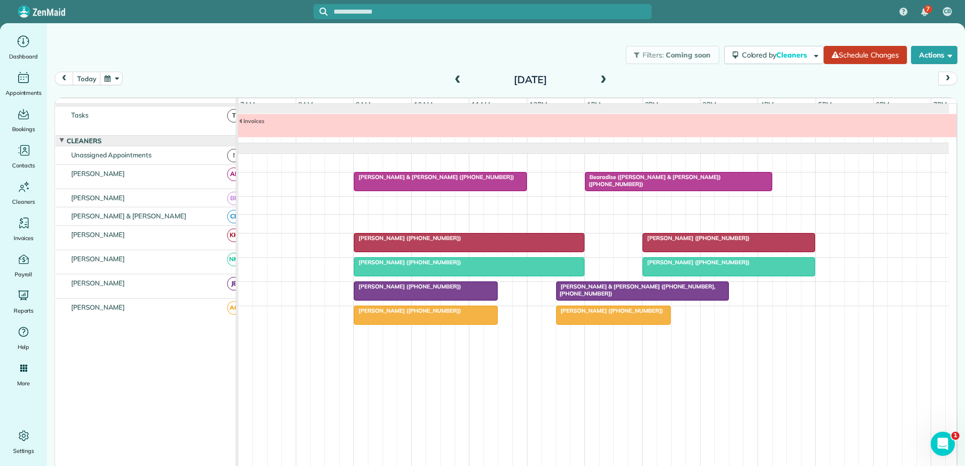
click at [740, 243] on div at bounding box center [729, 243] width 172 height 18
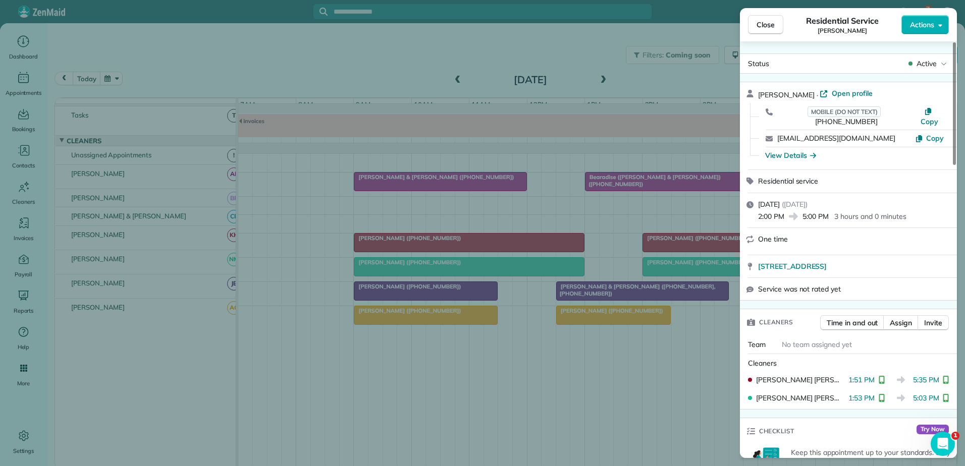
click at [668, 392] on div "Close Residential Service [PERSON_NAME] Actions Status Active [PERSON_NAME] · O…" at bounding box center [482, 233] width 965 height 466
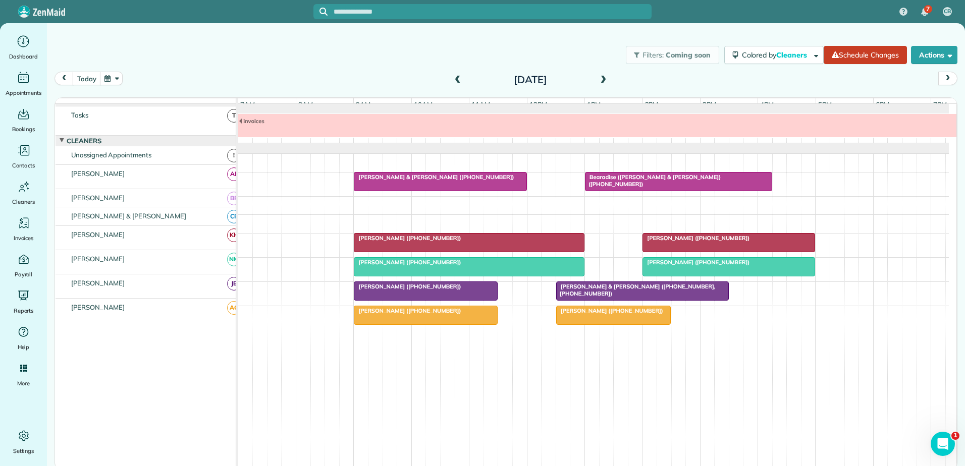
click at [750, 269] on div at bounding box center [729, 267] width 172 height 18
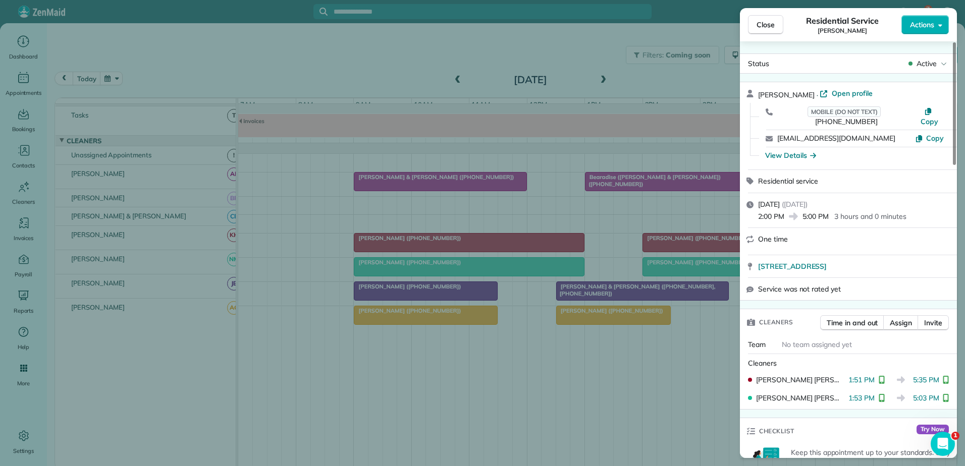
click at [192, 303] on div "Close Residential Service [PERSON_NAME] Actions Status Active [PERSON_NAME] · O…" at bounding box center [482, 233] width 965 height 466
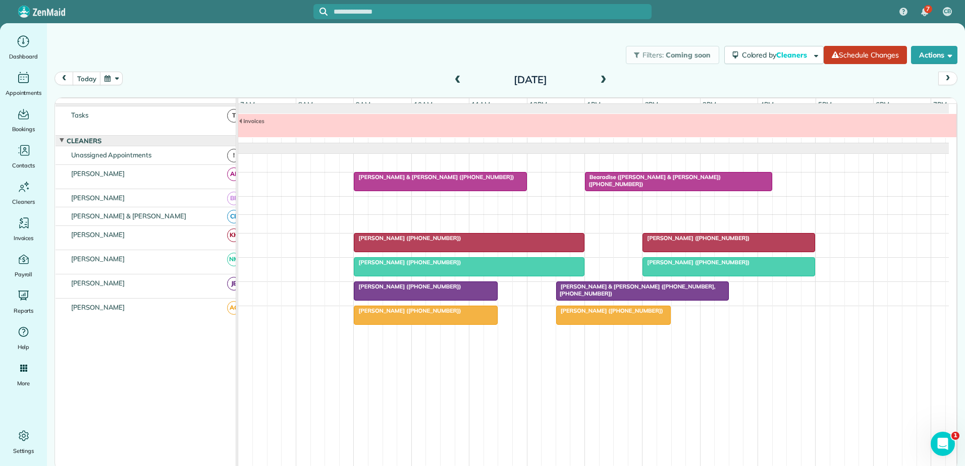
click at [227, 291] on span "JB" at bounding box center [234, 284] width 14 height 14
click at [604, 307] on span "[PERSON_NAME] ([PHONE_NUMBER])" at bounding box center [610, 310] width 108 height 7
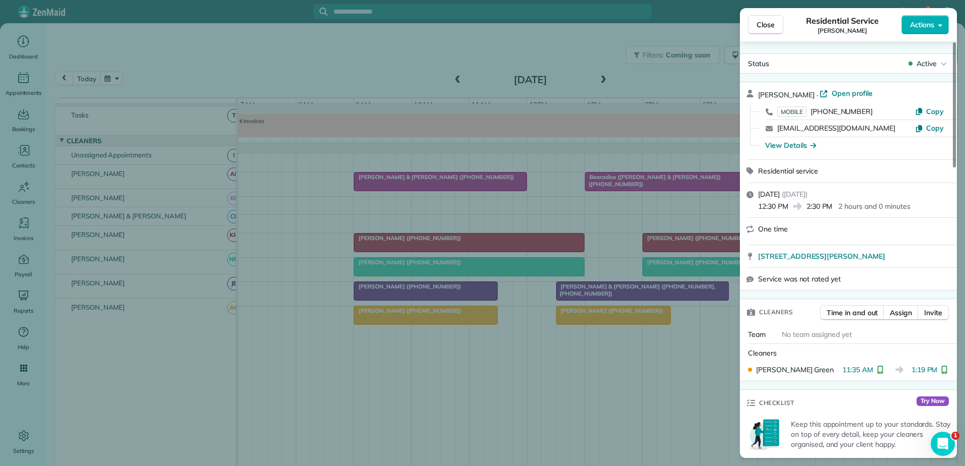
click at [602, 317] on div "Close Residential Service [PERSON_NAME] Actions Status Active [PERSON_NAME] · O…" at bounding box center [482, 233] width 965 height 466
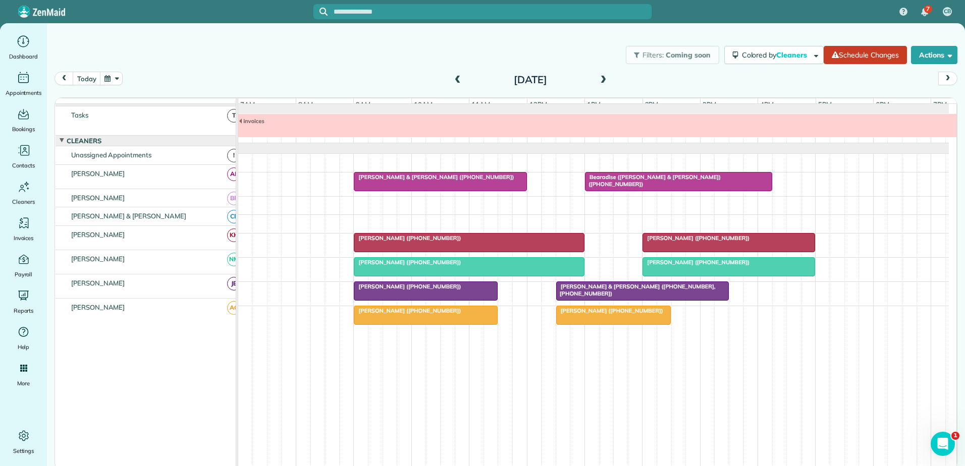
click at [435, 306] on div at bounding box center [425, 315] width 143 height 18
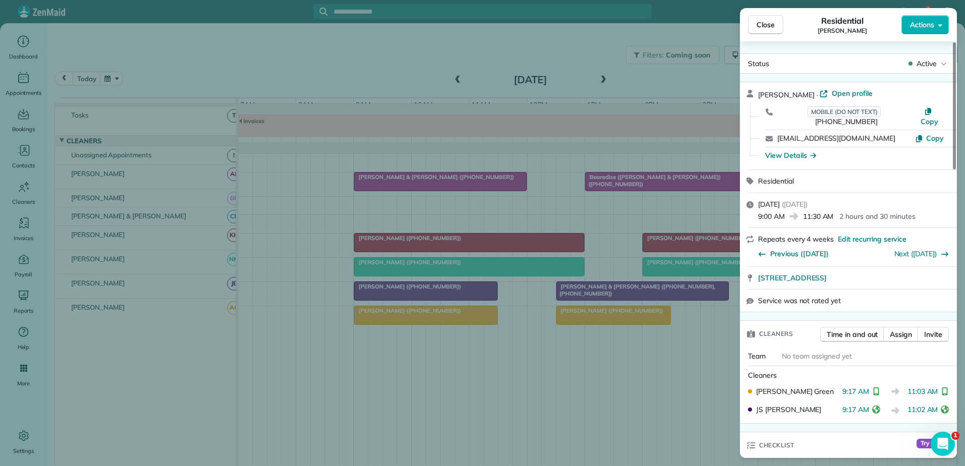
click at [438, 315] on div "Close Residential [PERSON_NAME] Actions Status Active [PERSON_NAME] · Open prof…" at bounding box center [482, 233] width 965 height 466
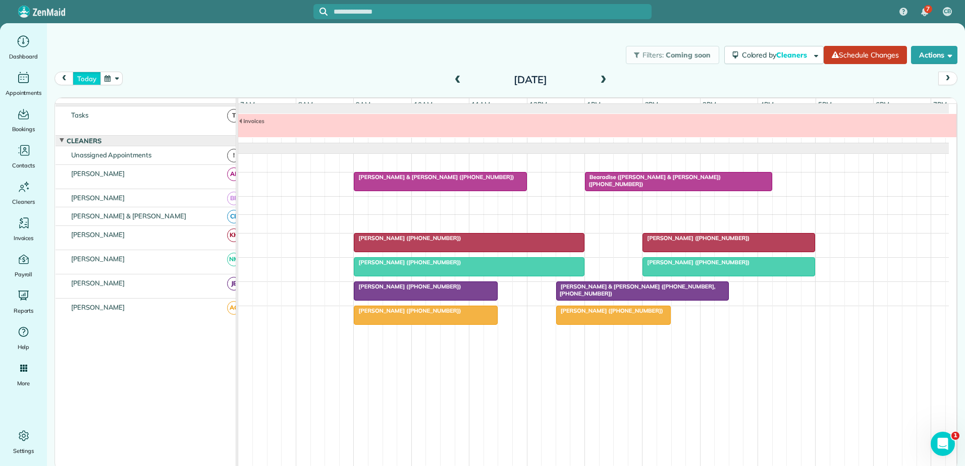
click at [84, 82] on button "today" at bounding box center [87, 79] width 28 height 14
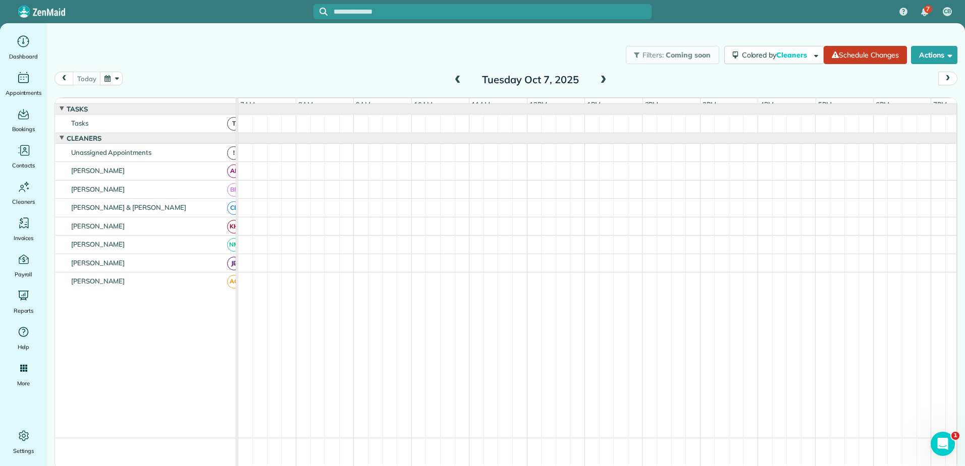
scroll to position [27, 0]
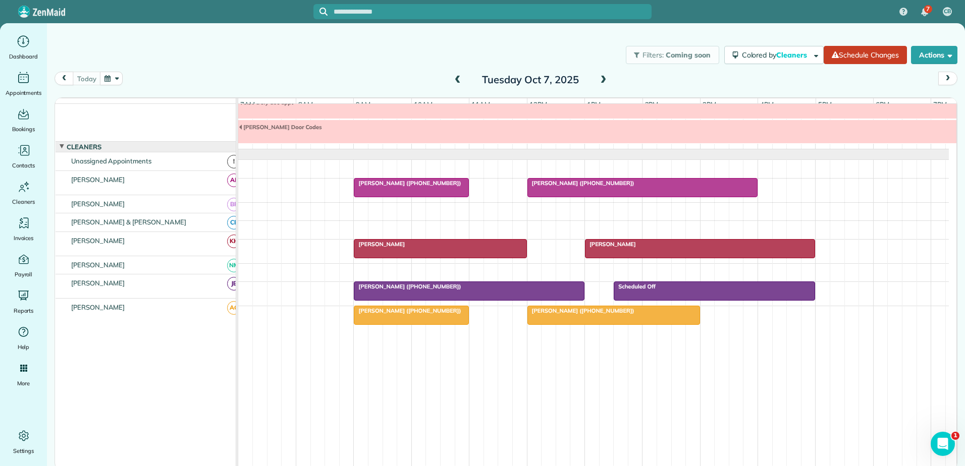
click at [388, 322] on div at bounding box center [411, 315] width 114 height 18
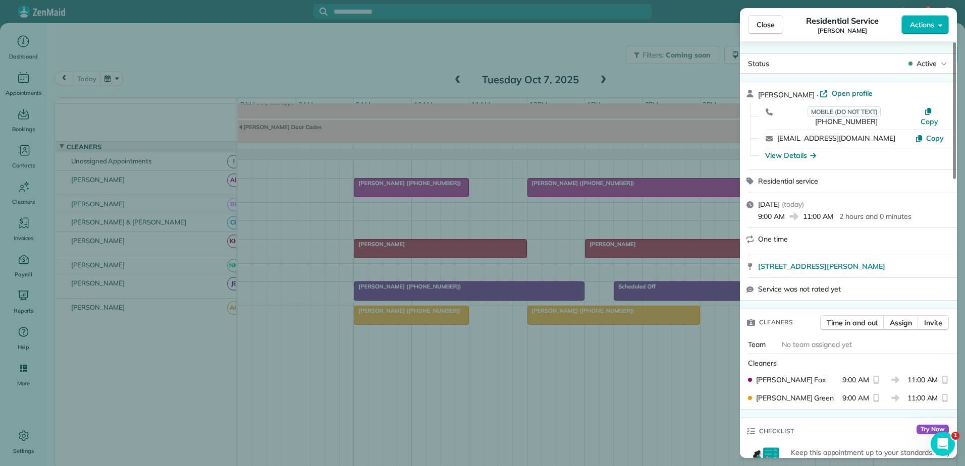
click at [387, 320] on div "Close Residential Service [PERSON_NAME] Actions Status Active [PERSON_NAME] · O…" at bounding box center [482, 233] width 965 height 466
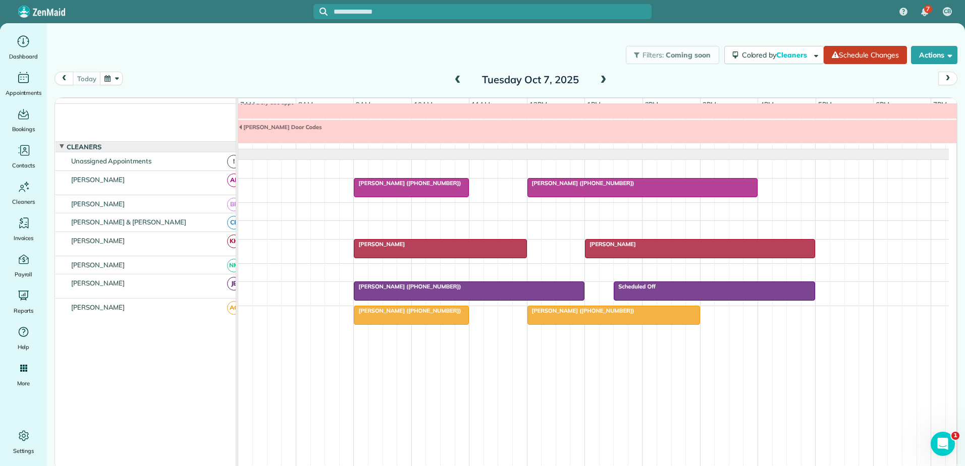
click at [412, 316] on div at bounding box center [411, 315] width 114 height 18
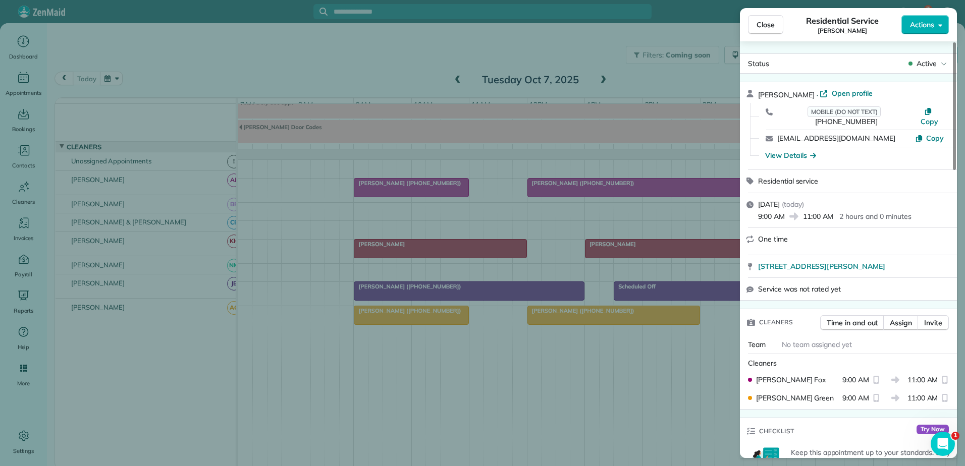
click at [412, 316] on div "Close Residential Service [PERSON_NAME] Actions Status Active [PERSON_NAME] · O…" at bounding box center [482, 233] width 965 height 466
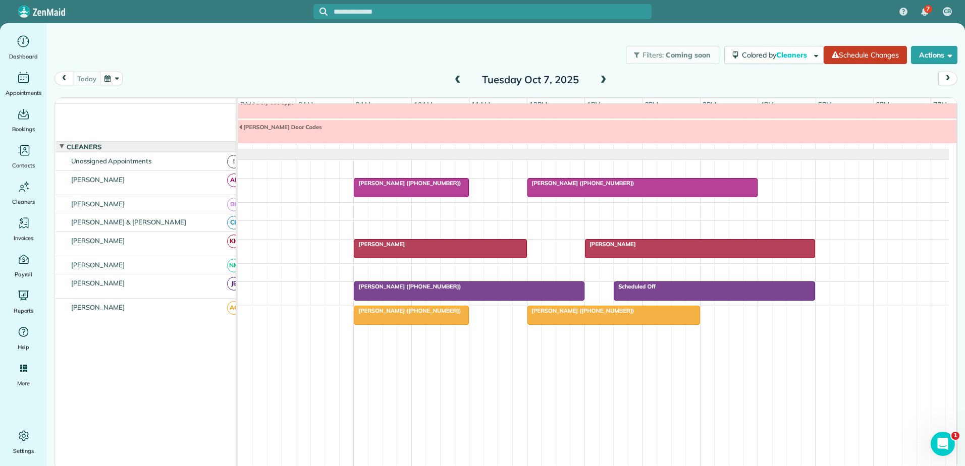
click at [389, 315] on div at bounding box center [411, 315] width 114 height 18
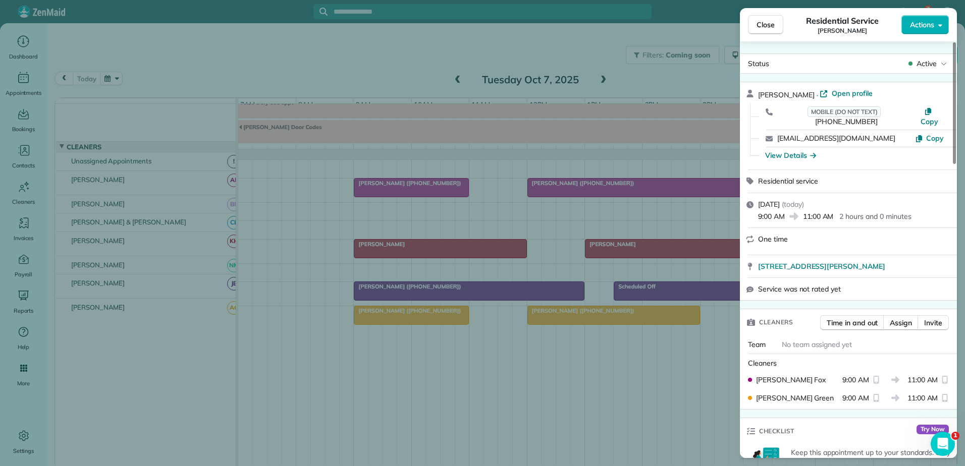
click at [392, 316] on div "Close Residential Service [PERSON_NAME] Actions Status Active [PERSON_NAME] · O…" at bounding box center [482, 233] width 965 height 466
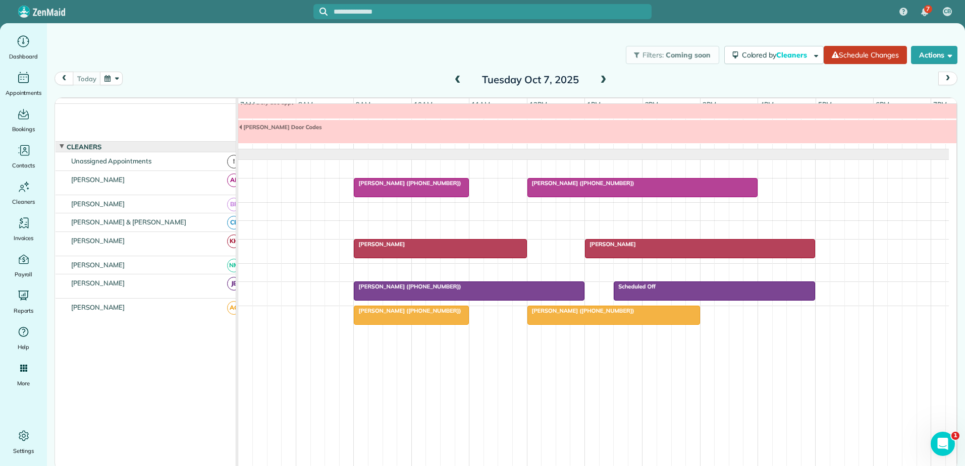
click at [199, 42] on div "Filters: Coming soon Colored by Cleaners Color by Cleaner Color by Team Color b…" at bounding box center [506, 54] width 918 height 33
